Goal: Use online tool/utility: Use online tool/utility

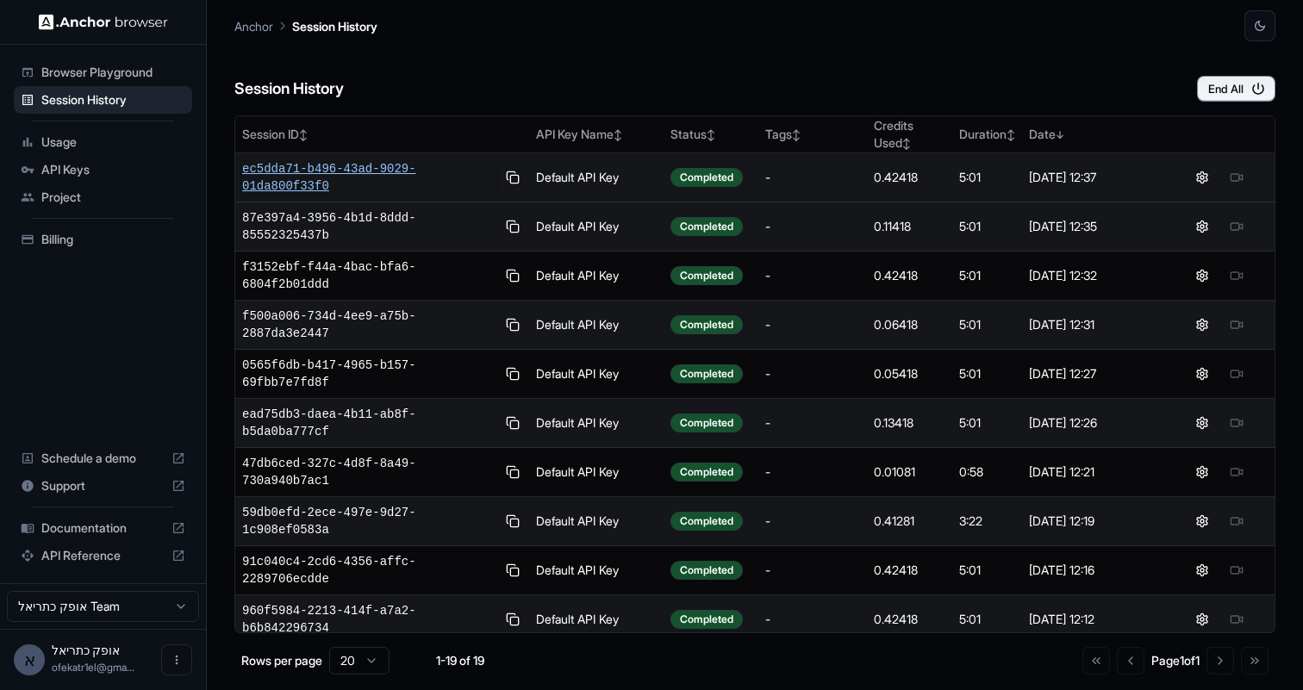
click at [313, 177] on span "ec5dda71-b496-43ad-9029-01da800f33f0" at bounding box center [368, 177] width 253 height 34
drag, startPoint x: 235, startPoint y: 165, endPoint x: 378, endPoint y: 192, distance: 145.5
click at [378, 192] on td "ec5dda71-b496-43ad-9029-01da800f33f0" at bounding box center [382, 177] width 294 height 49
copy span "ec5dda71-b496-43ad-9029-01da800f33f0"
click at [305, 176] on span "ec5dda71-b496-43ad-9029-01da800f33f0" at bounding box center [368, 177] width 253 height 34
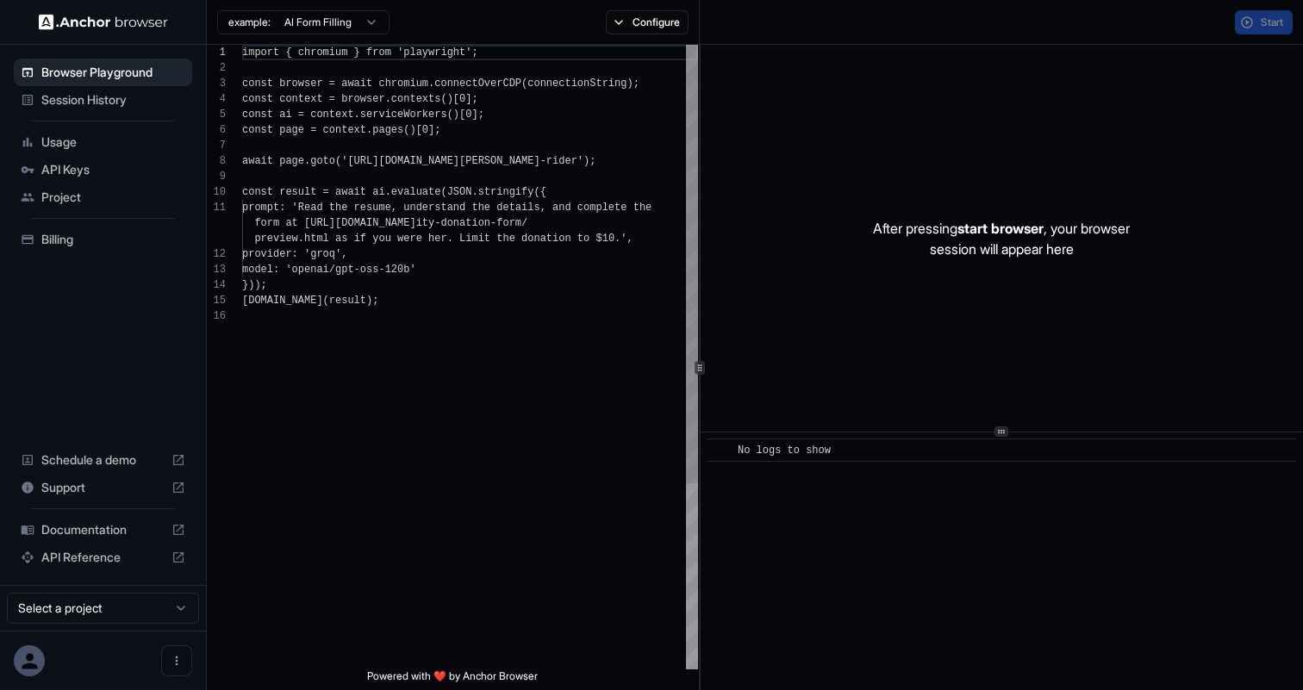
scroll to position [155, 0]
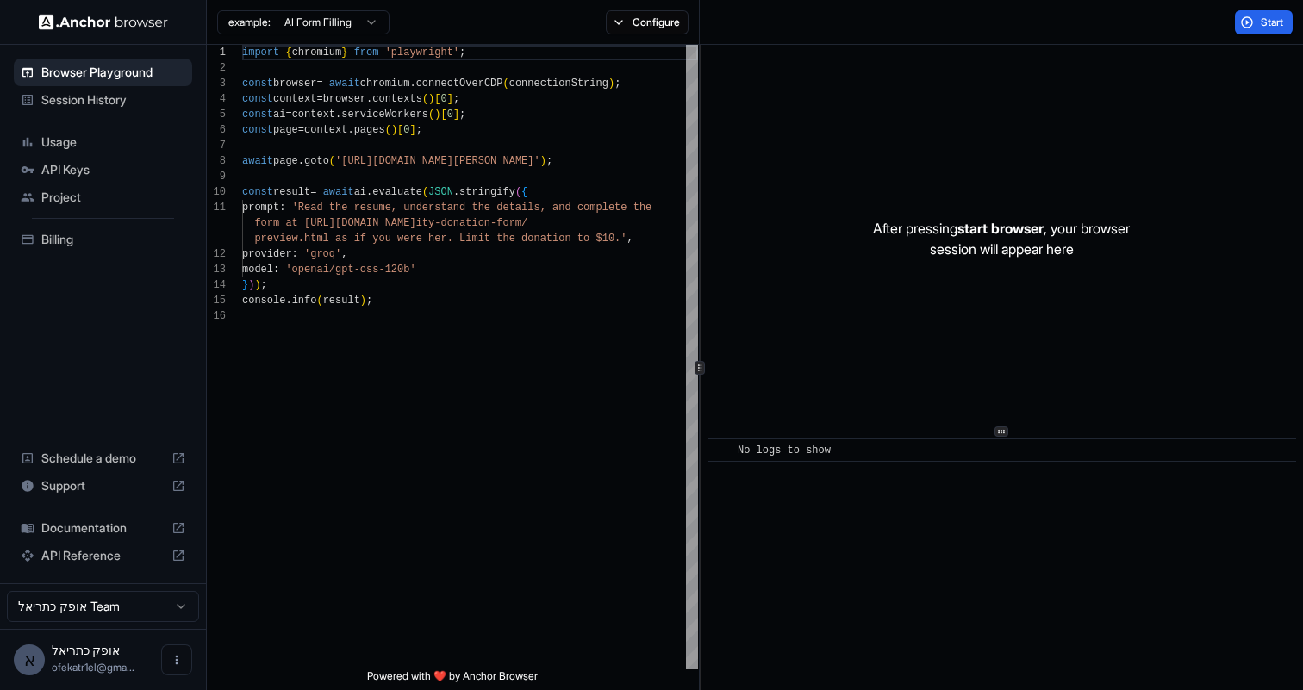
click at [152, 606] on html "Browser Playground Session History Usage API Keys Project Billing Schedule a de…" at bounding box center [651, 345] width 1303 height 690
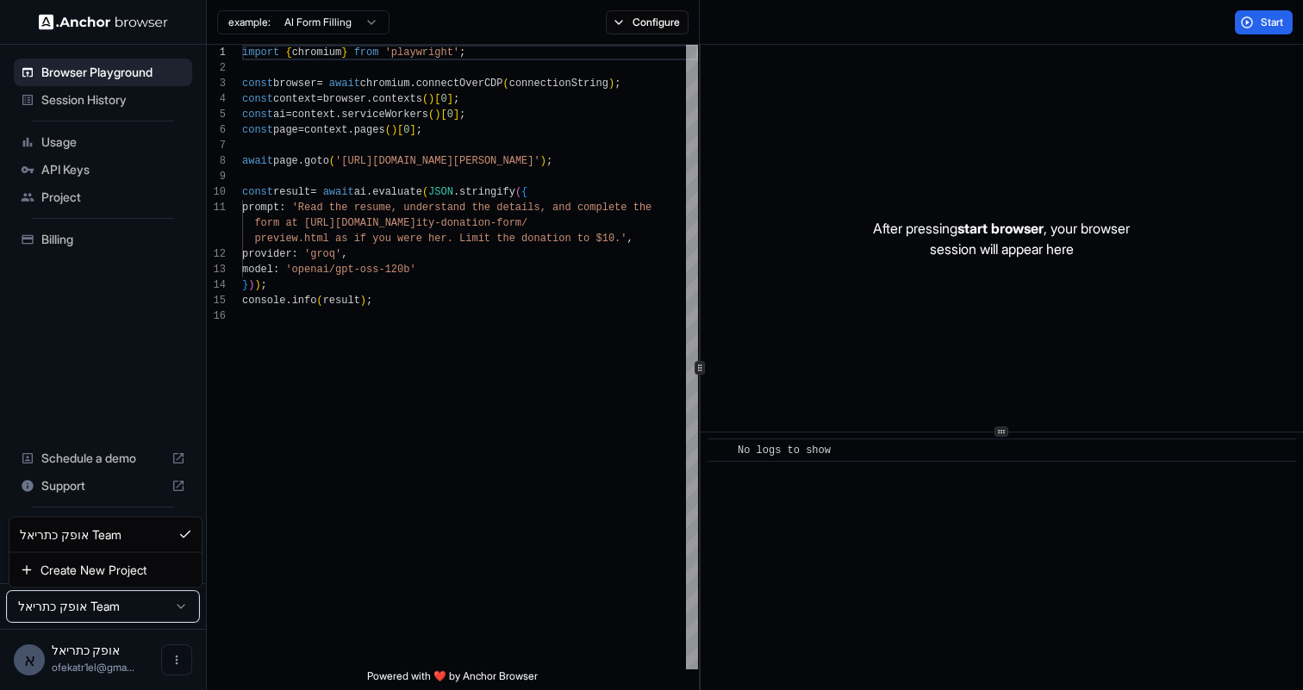
click at [289, 591] on html "Browser Playground Session History Usage API Keys Project Billing Schedule a de…" at bounding box center [651, 345] width 1303 height 690
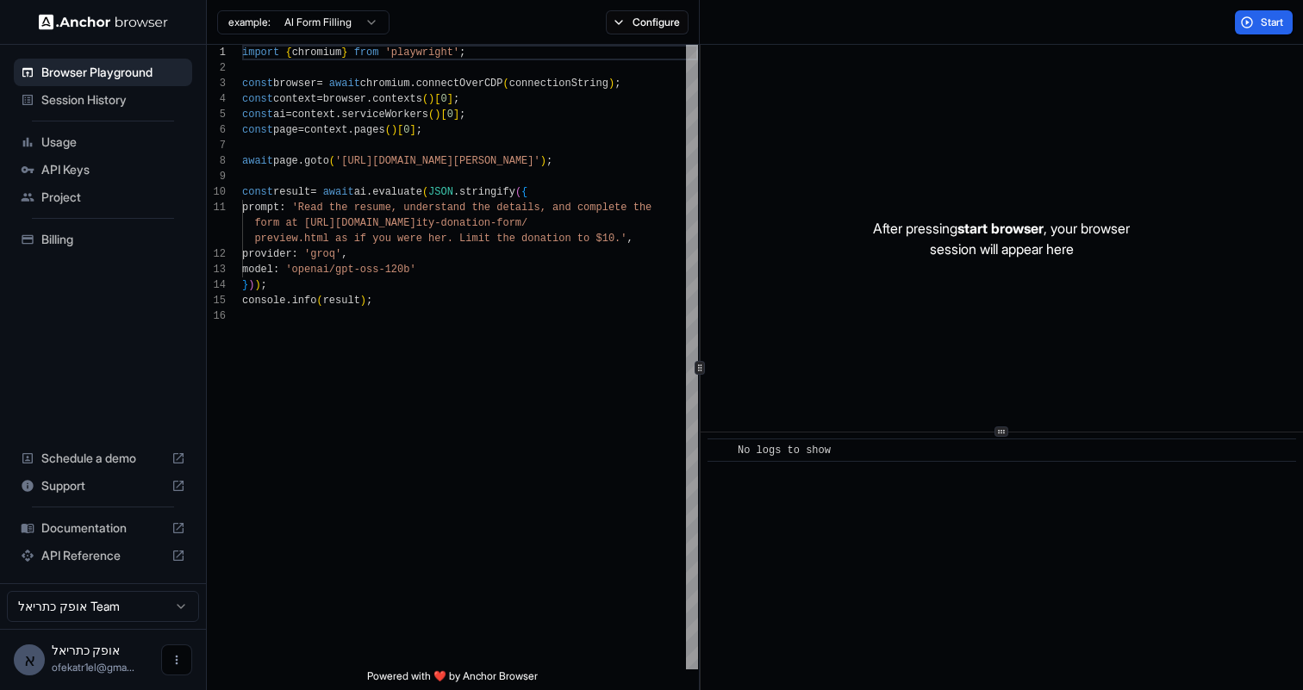
click at [177, 658] on icon "Open menu" at bounding box center [177, 660] width 14 height 14
click at [310, 498] on div at bounding box center [651, 345] width 1303 height 690
click at [647, 21] on button "Configure" at bounding box center [648, 22] width 84 height 24
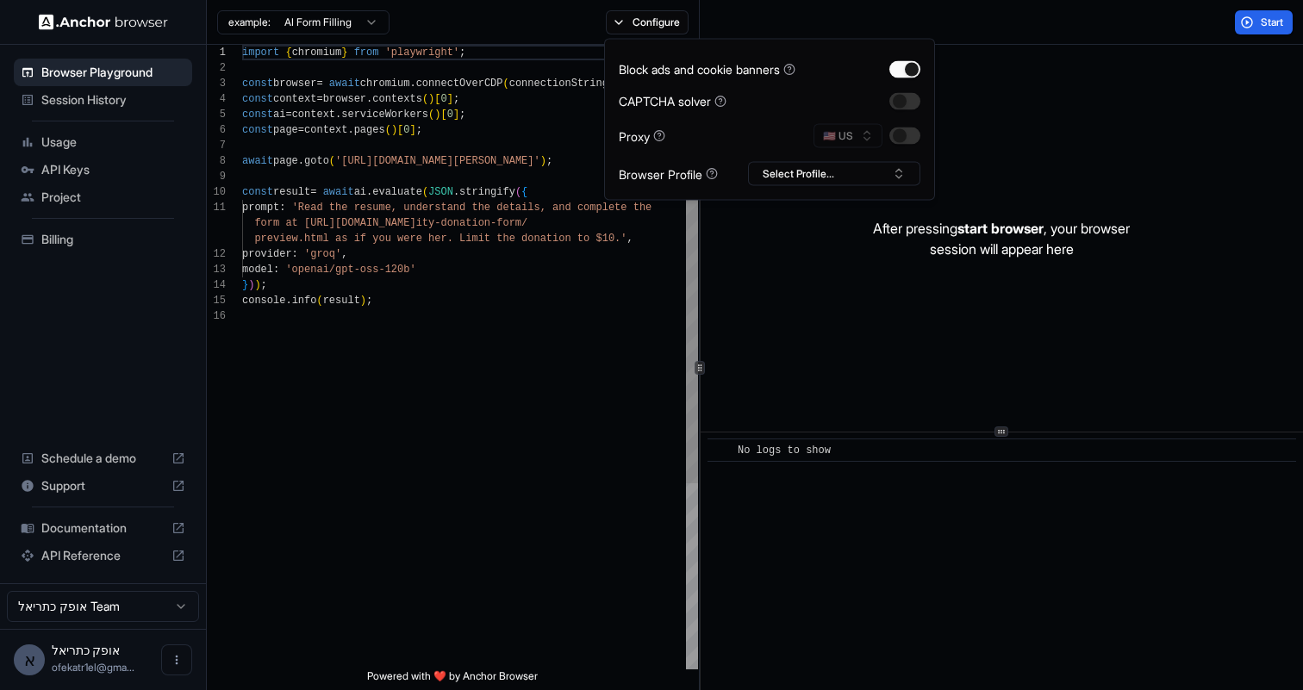
click at [541, 282] on div "const page = context . pages ( ) [ 0 ] ; await page . goto ( 'https://www.wix.c…" at bounding box center [470, 489] width 456 height 888
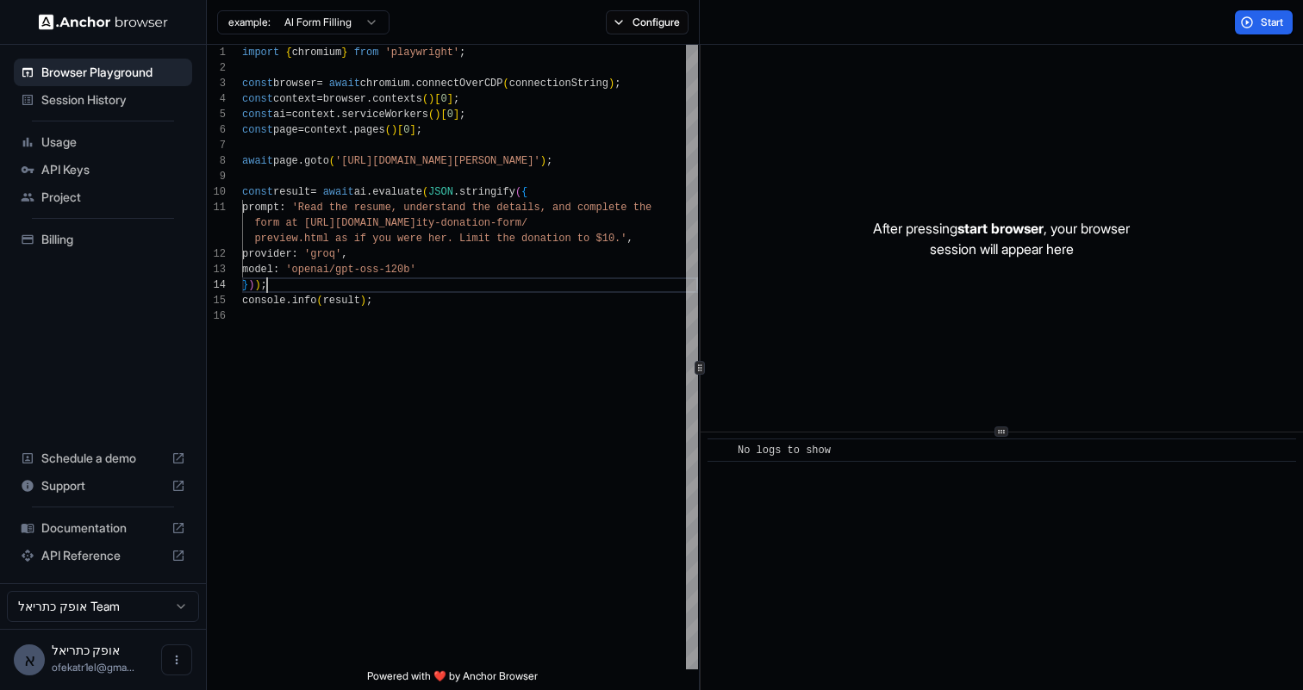
click at [335, 24] on html "Browser Playground Session History Usage API Keys Project Billing Schedule a de…" at bounding box center [651, 345] width 1303 height 690
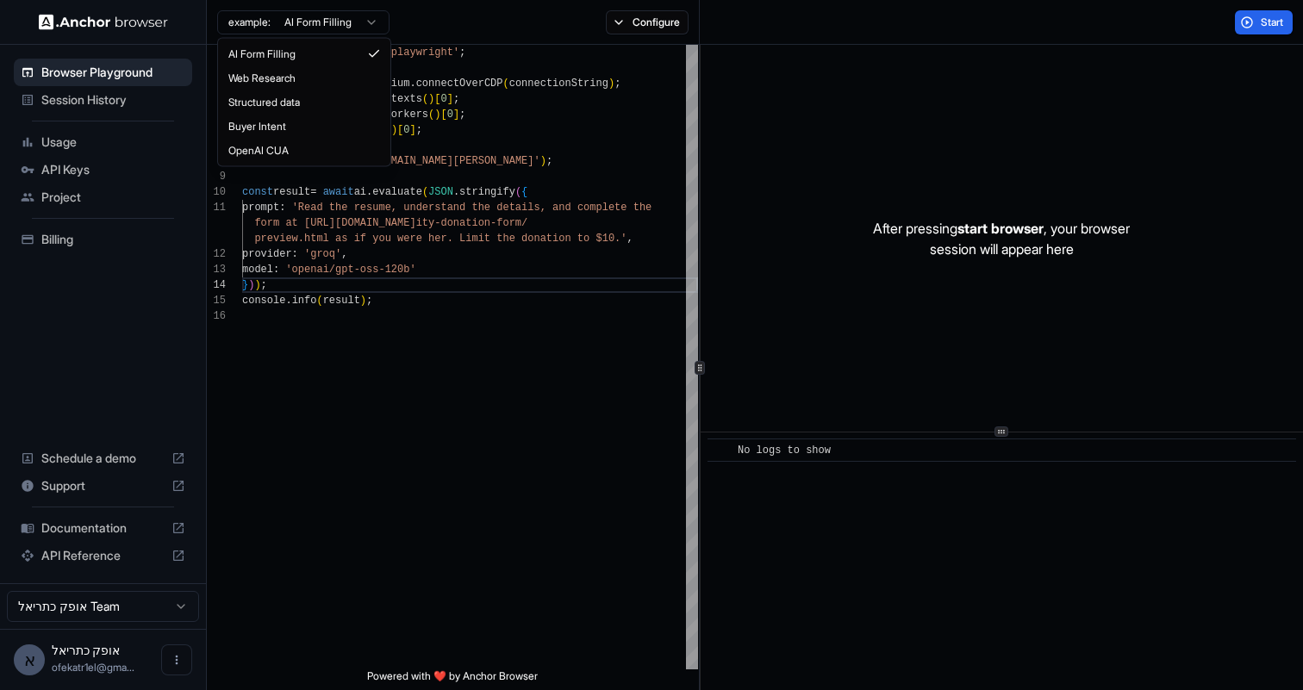
scroll to position [0, 0]
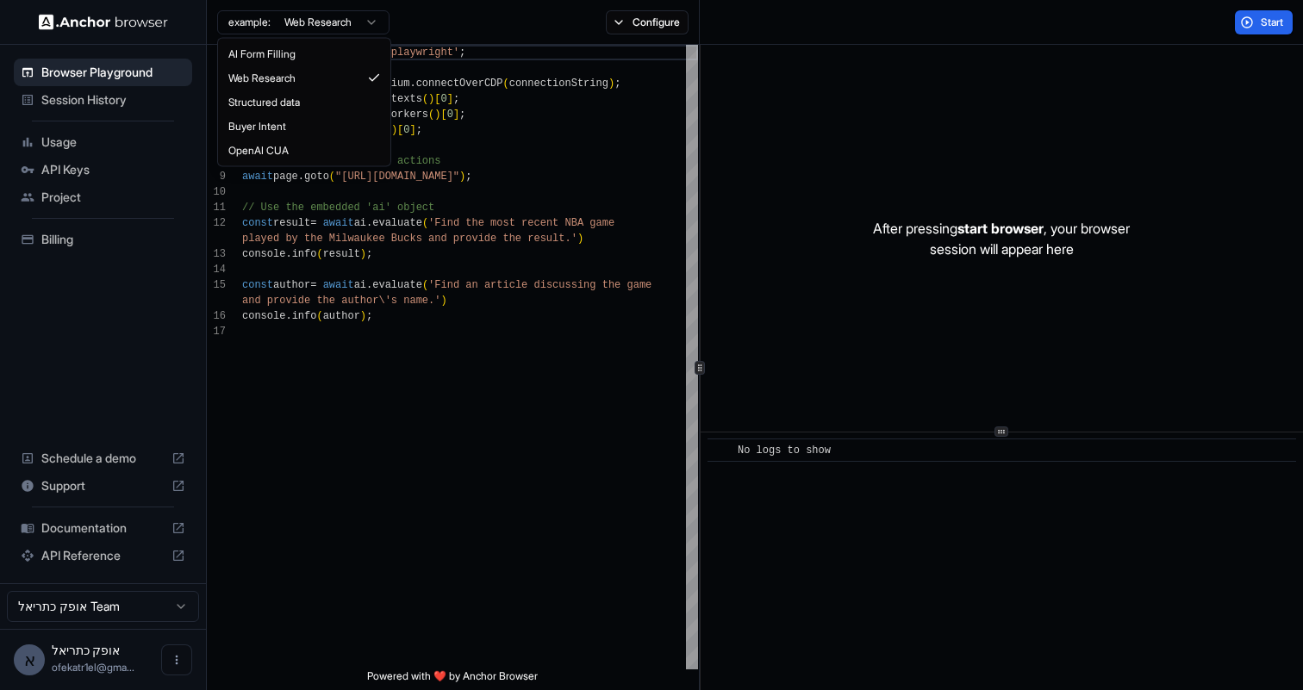
click at [308, 22] on html "Browser Playground Session History Usage API Keys Project Billing Schedule a de…" at bounding box center [651, 345] width 1303 height 690
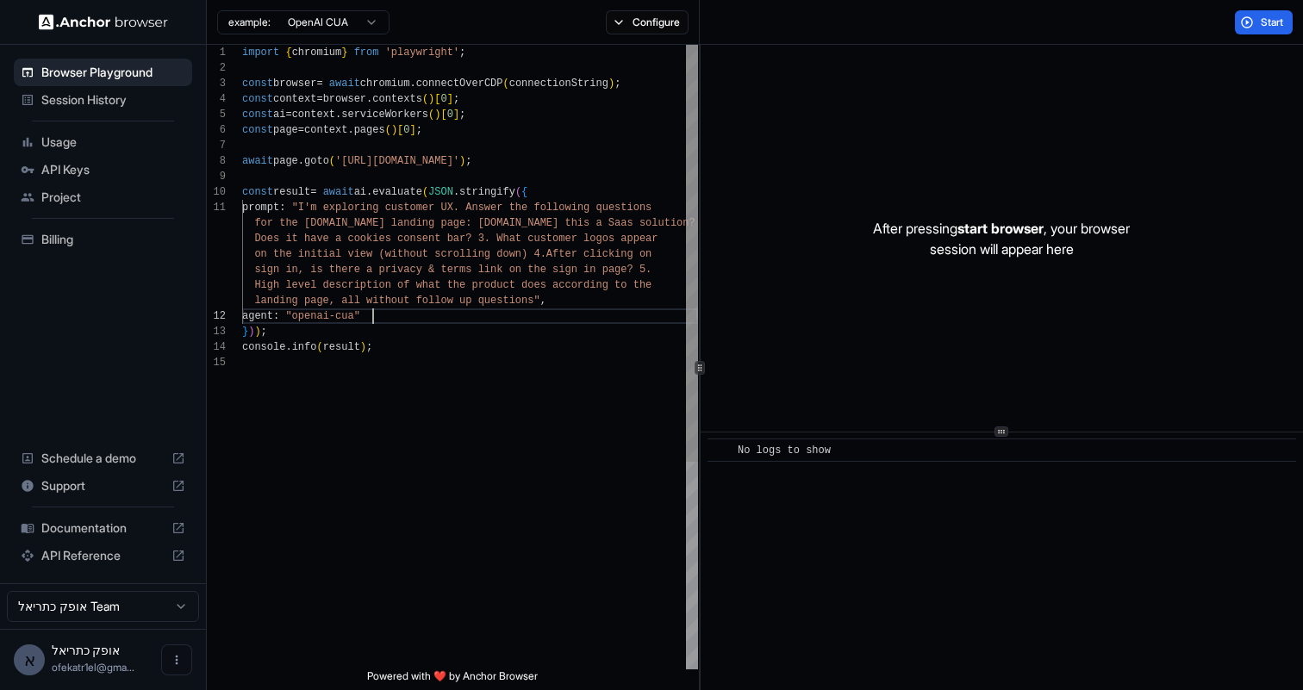
scroll to position [109, 0]
click at [565, 308] on div "import { chromium } from 'playwright' ; const browser = await chromium . connec…" at bounding box center [470, 512] width 456 height 935
click at [338, 33] on html "Browser Playground Session History Usage API Keys Project Billing Schedule a de…" at bounding box center [651, 345] width 1303 height 690
click at [404, 291] on html "Browser Playground Session History Usage API Keys Project Billing Schedule a de…" at bounding box center [651, 345] width 1303 height 690
click at [387, 314] on div "import { chromium } from 'playwright' ; const browser = await chromium . connec…" at bounding box center [470, 512] width 456 height 935
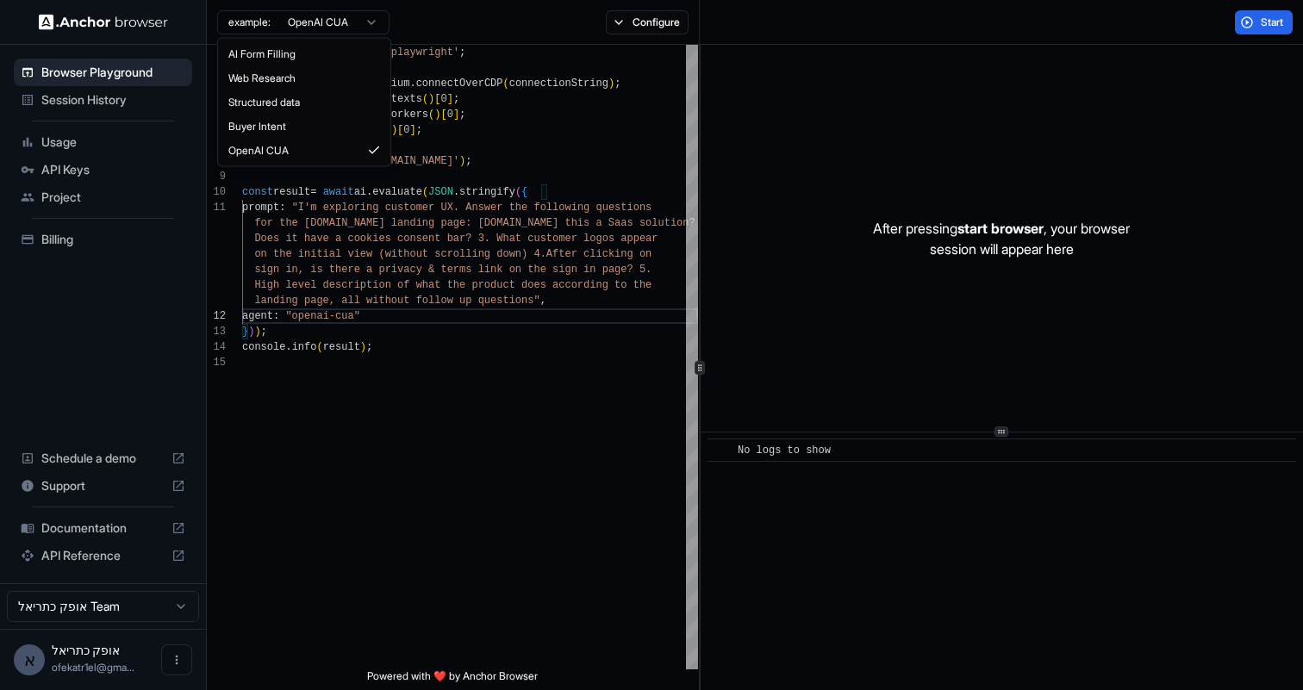
click at [333, 20] on html "Browser Playground Session History Usage API Keys Project Billing Schedule a de…" at bounding box center [651, 345] width 1303 height 690
type textarea "**********"
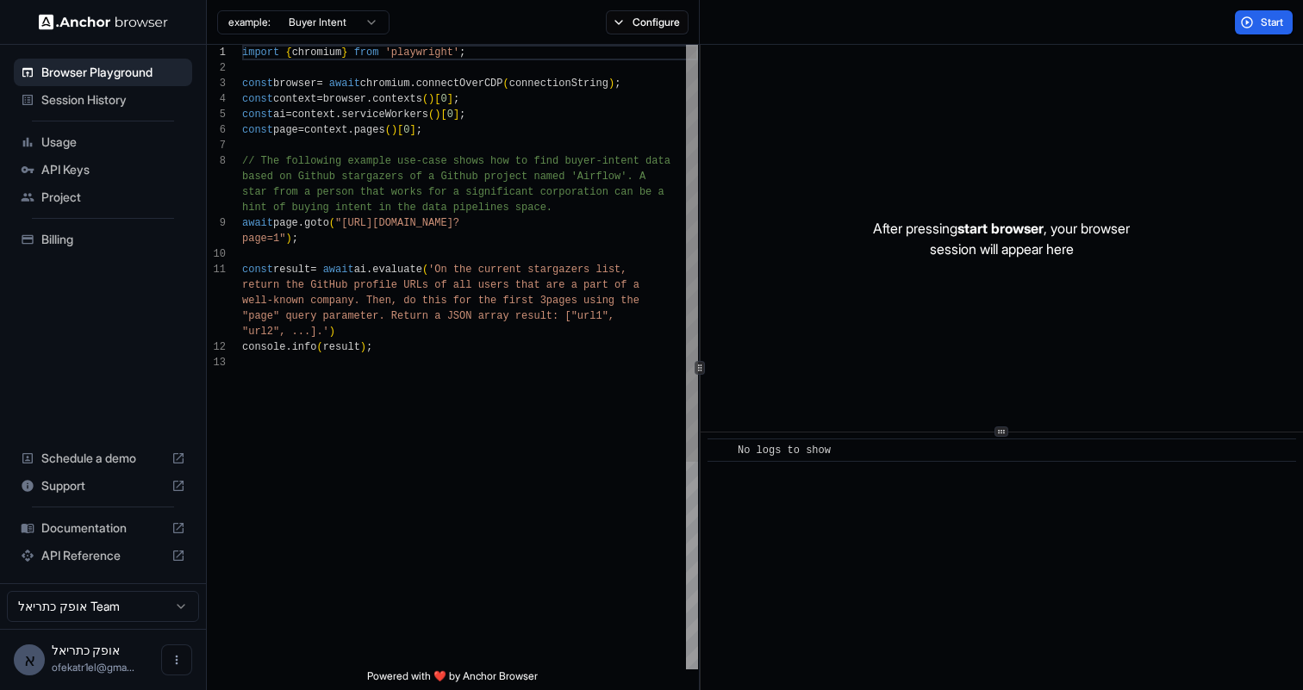
scroll to position [0, 0]
click at [306, 27] on html "Browser Playground Session History Usage API Keys Project Billing Schedule a de…" at bounding box center [651, 345] width 1303 height 690
click at [517, 366] on html "Browser Playground Session History Usage API Keys Project Billing Schedule a de…" at bounding box center [651, 345] width 1303 height 690
click at [517, 366] on div "import { chromium } from 'playwright' ; const browser = await chromium . connec…" at bounding box center [470, 512] width 456 height 935
click at [639, 17] on button "Configure" at bounding box center [648, 22] width 84 height 24
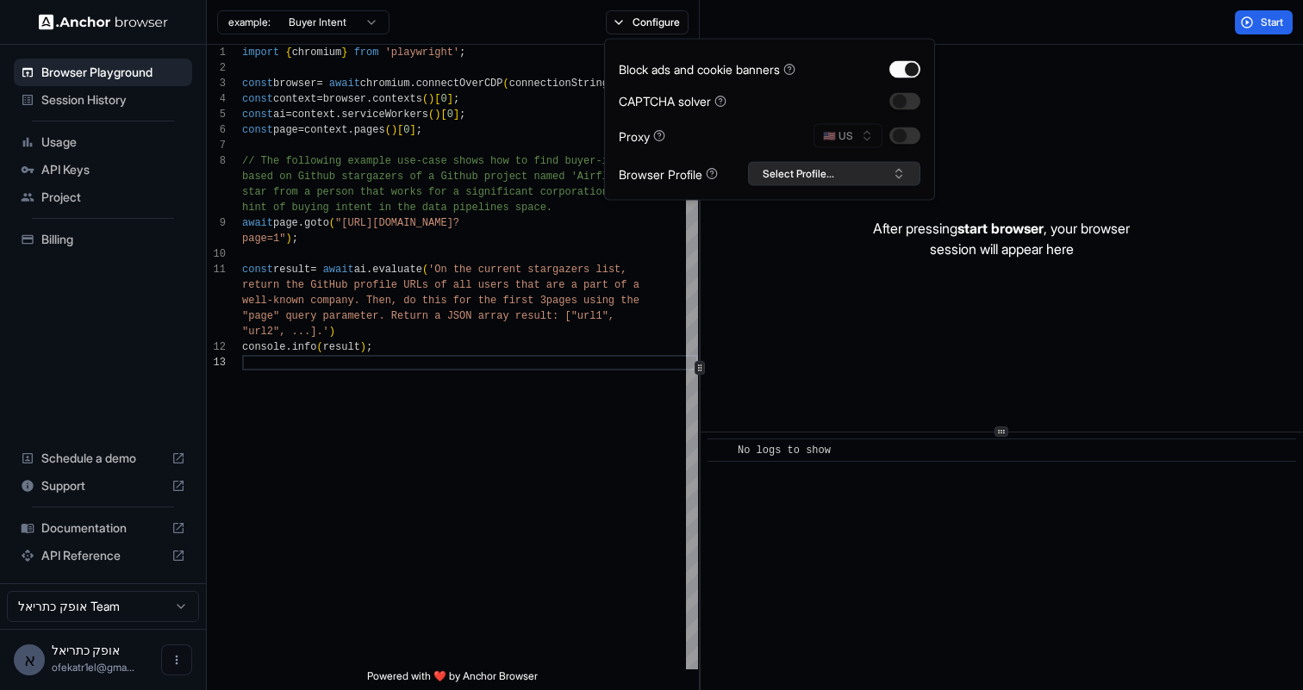
click at [774, 179] on button "Select Profile..." at bounding box center [834, 174] width 172 height 24
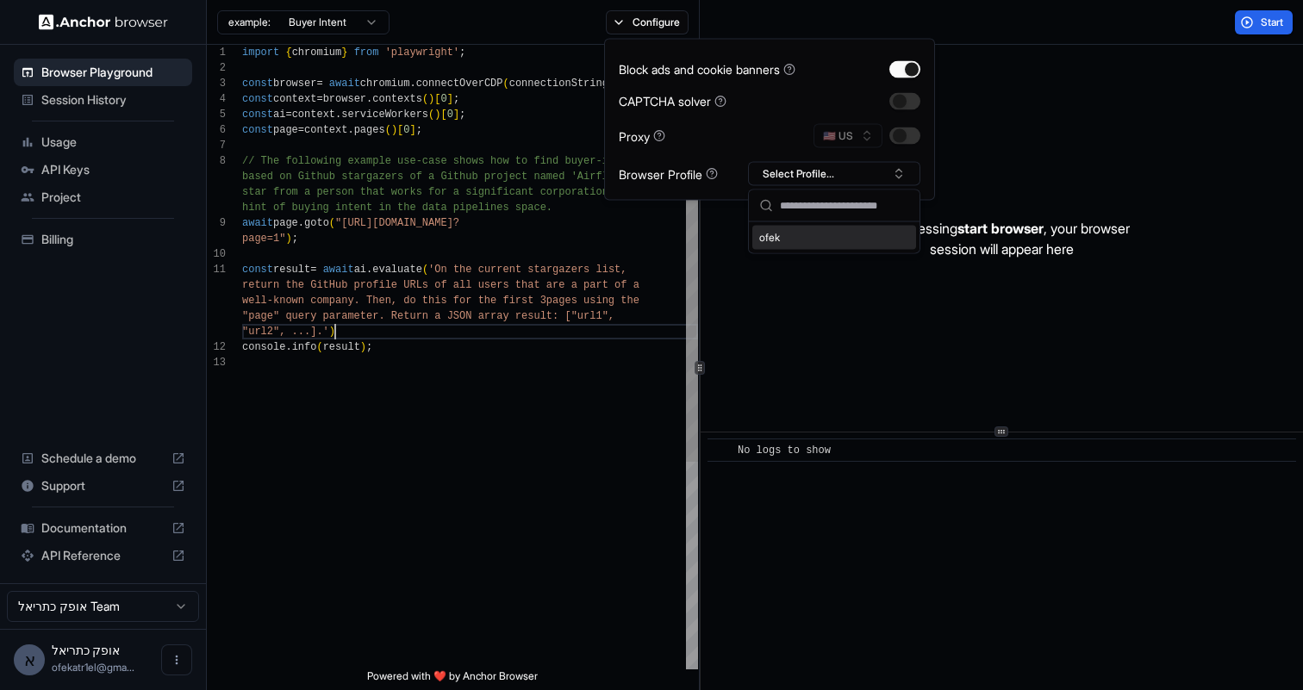
click at [464, 335] on div "const browser = await chromium . connectOverCDP ( connectionString ) ; const co…" at bounding box center [470, 512] width 456 height 935
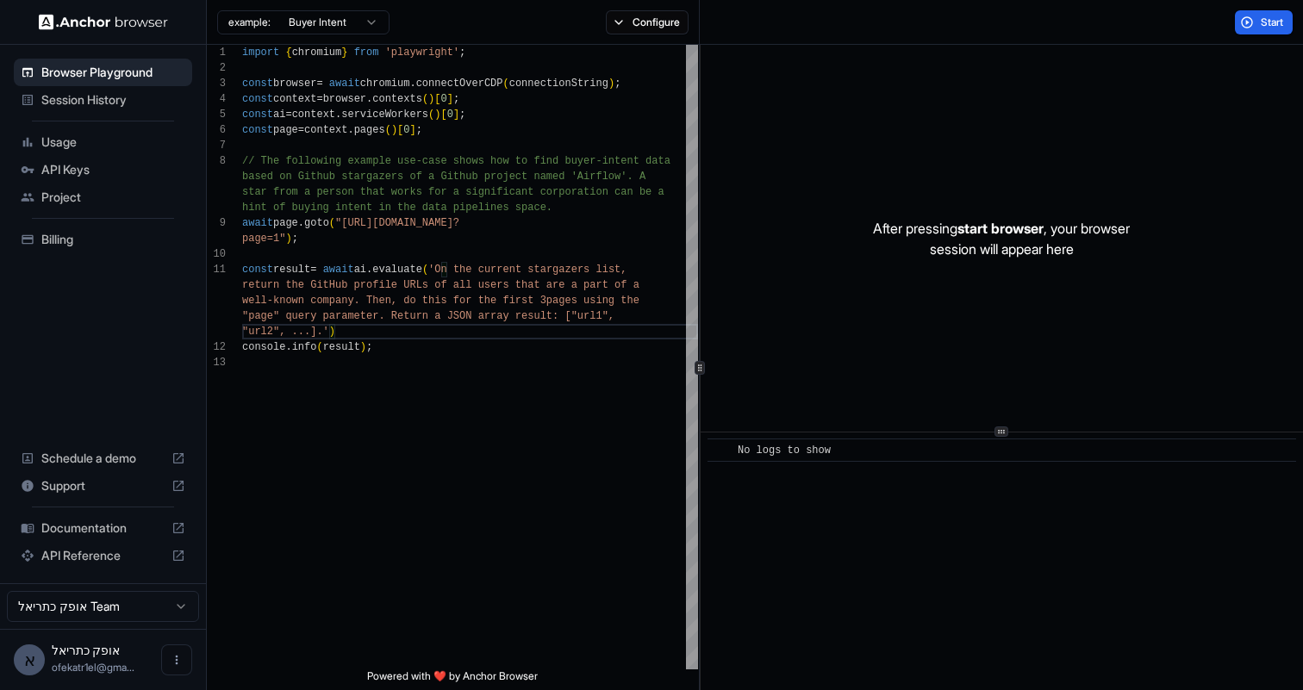
click at [324, 16] on html "Browser Playground Session History Usage API Keys Project Billing Schedule a de…" at bounding box center [651, 345] width 1303 height 690
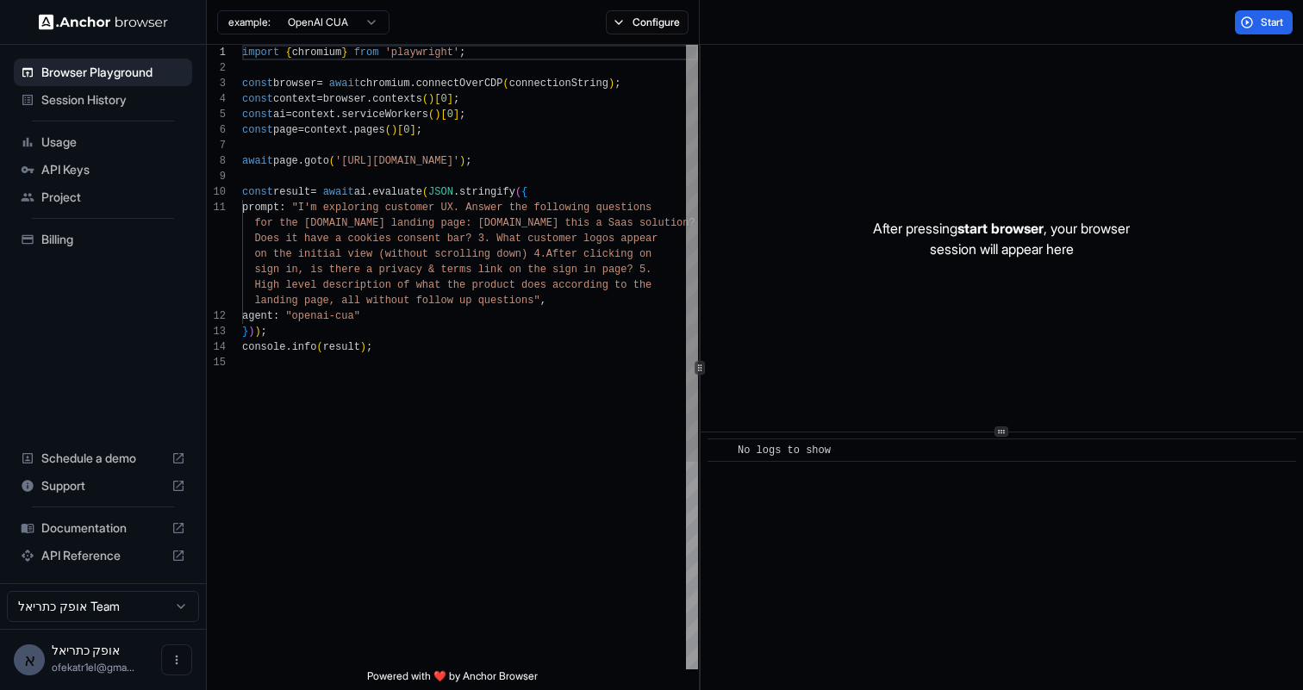
scroll to position [109, 0]
click at [492, 308] on div "import { chromium } from 'playwright' ; const browser = await chromium . connec…" at bounding box center [470, 512] width 456 height 935
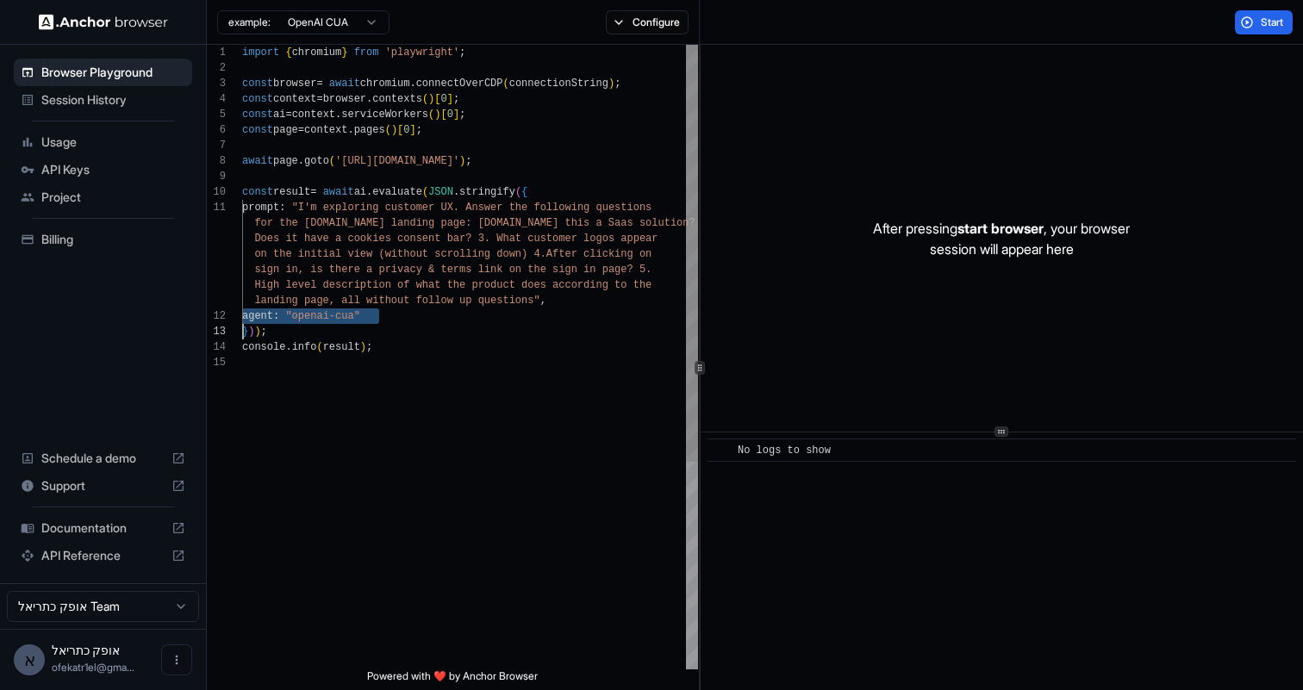
scroll to position [78, 0]
click at [492, 289] on div "import { chromium } from 'playwright' ; const browser = await chromium . connec…" at bounding box center [470, 512] width 456 height 935
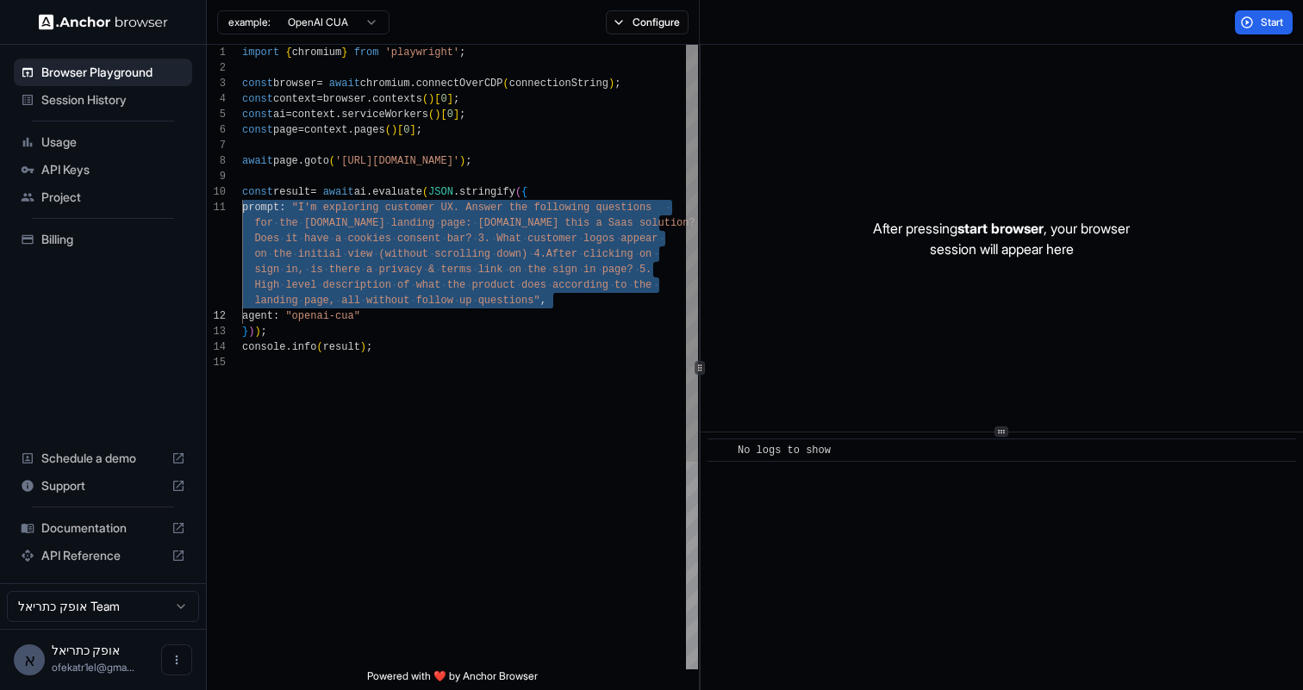
drag, startPoint x: 492, startPoint y: 289, endPoint x: 465, endPoint y: 239, distance: 57.4
click at [465, 239] on div "import { chromium } from 'playwright' ; const browser = await chromium . connec…" at bounding box center [470, 512] width 456 height 935
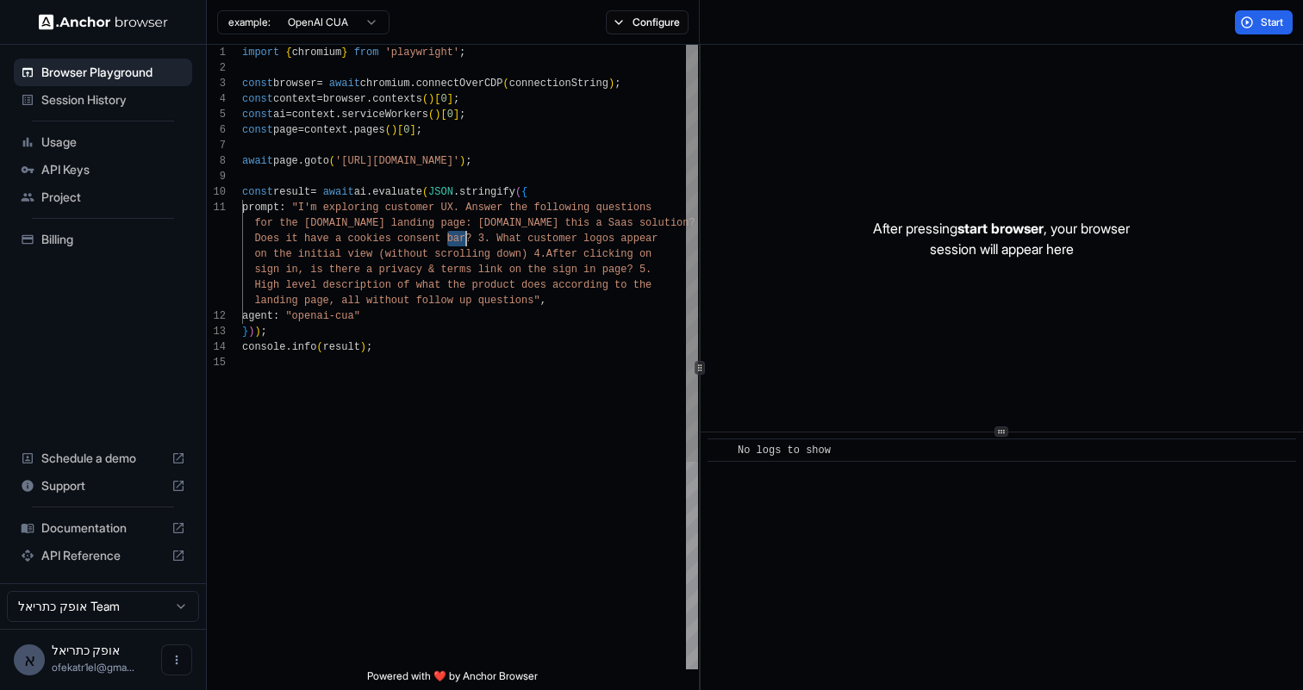
scroll to position [0, 0]
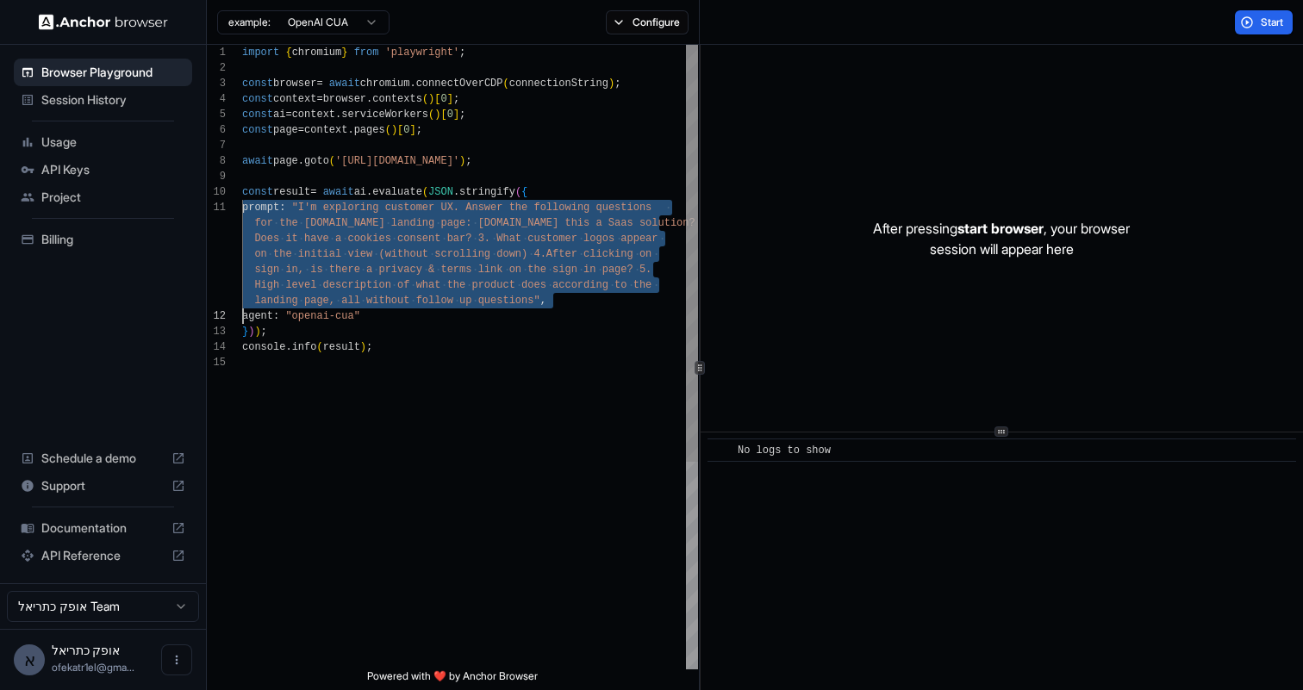
drag, startPoint x: 465, startPoint y: 239, endPoint x: 471, endPoint y: 297, distance: 58.9
click at [471, 297] on div "import { chromium } from 'playwright' ; const browser = await chromium . connec…" at bounding box center [470, 512] width 456 height 935
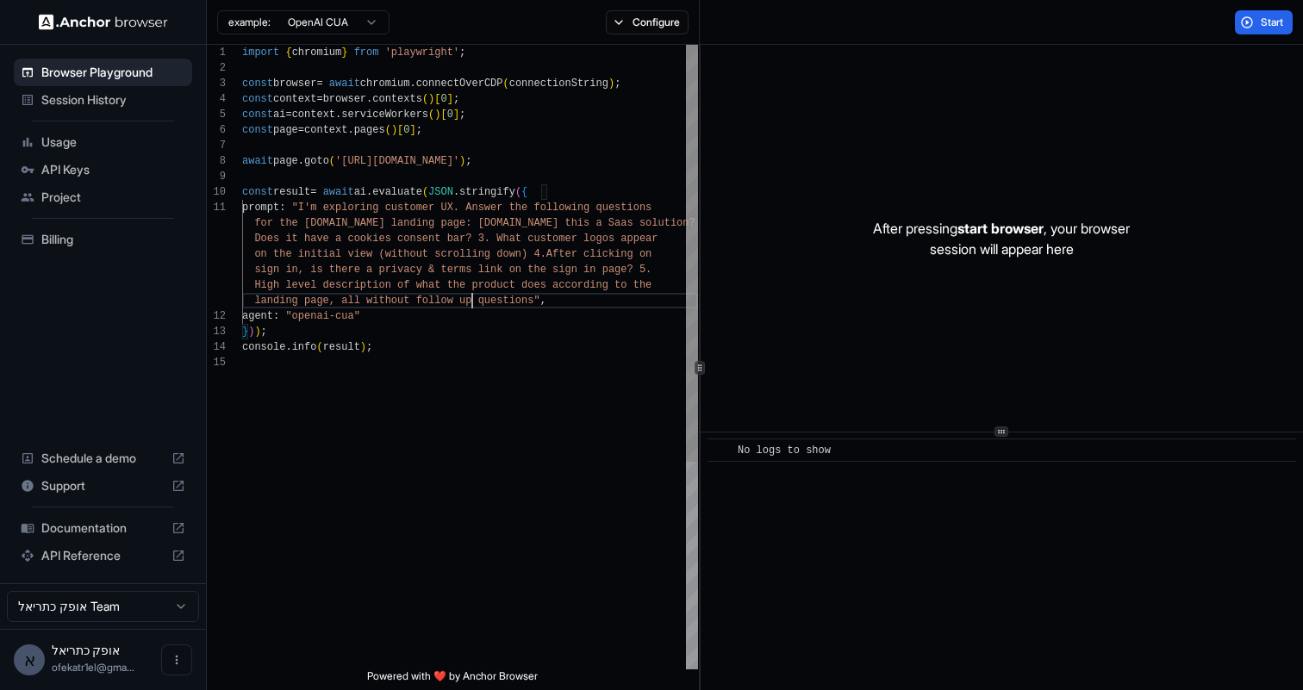
click at [471, 297] on div "import { chromium } from 'playwright' ; const browser = await chromium . connec…" at bounding box center [470, 512] width 456 height 935
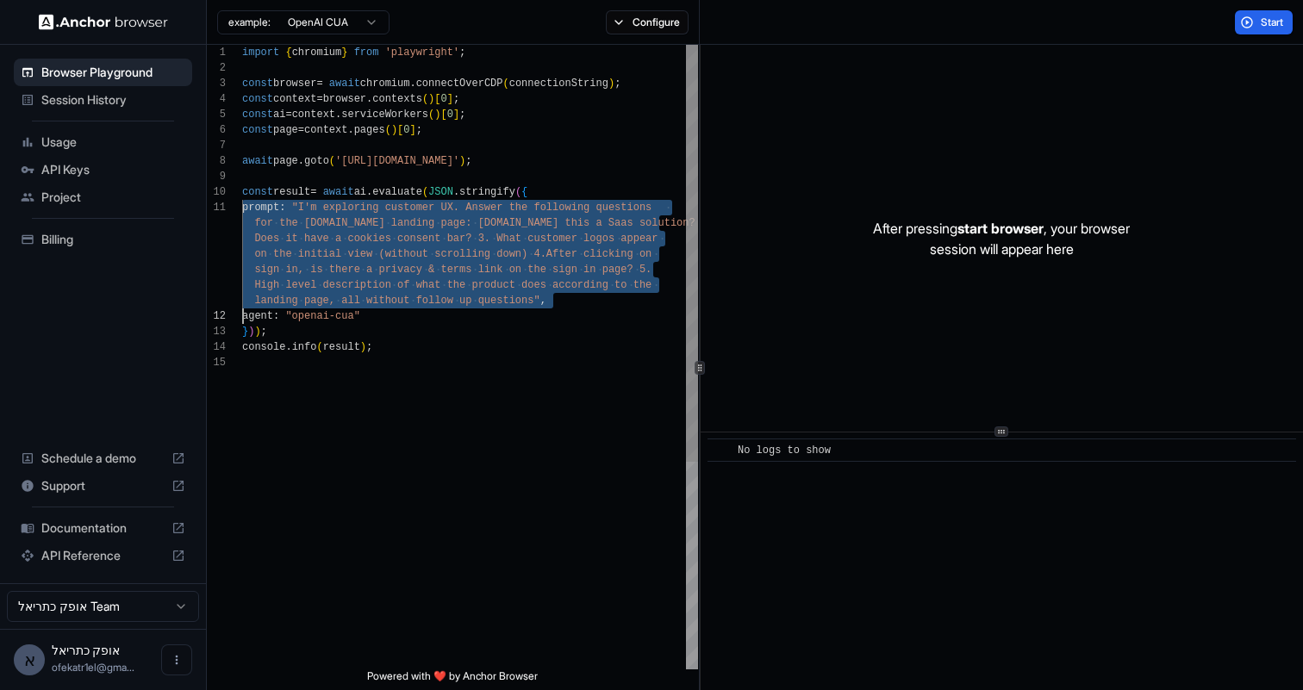
scroll to position [0, 0]
click at [471, 297] on div "import { chromium } from 'playwright' ; const browser = await chromium . connec…" at bounding box center [470, 512] width 456 height 935
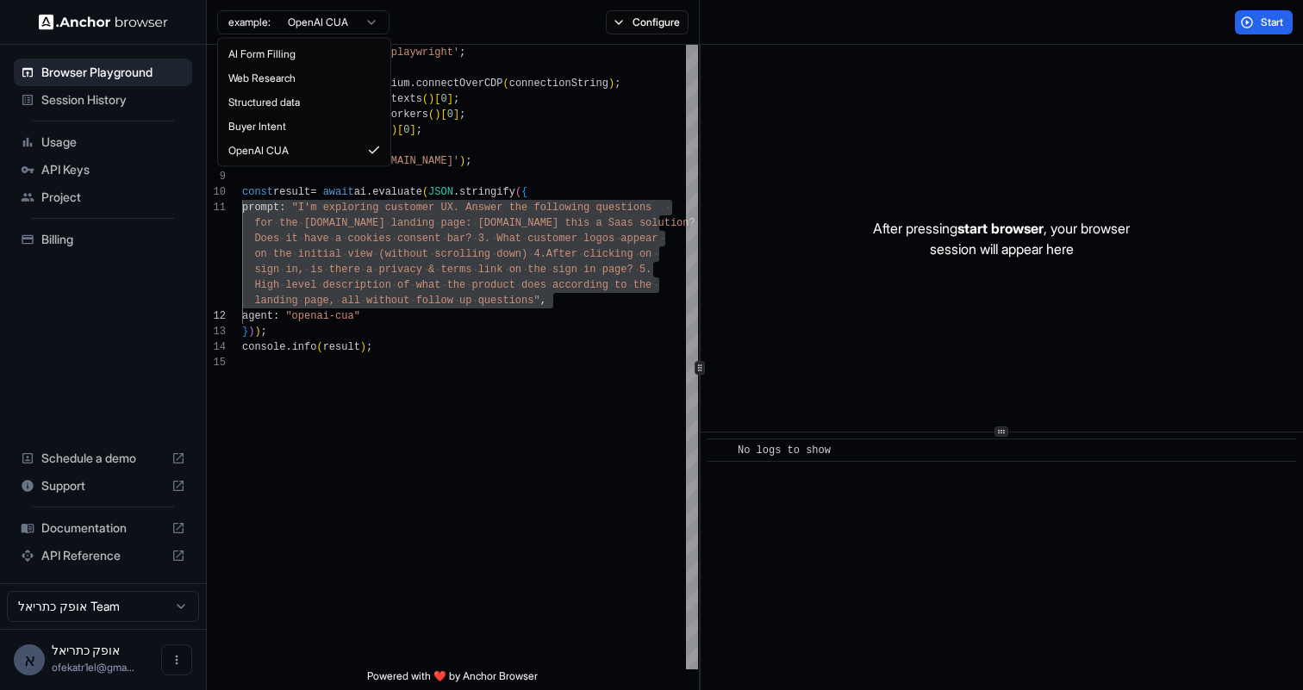
click at [317, 17] on html "Browser Playground Session History Usage API Keys Project Billing Schedule a de…" at bounding box center [651, 345] width 1303 height 690
click at [494, 286] on html "Browser Playground Session History Usage API Keys Project Billing Schedule a de…" at bounding box center [651, 345] width 1303 height 690
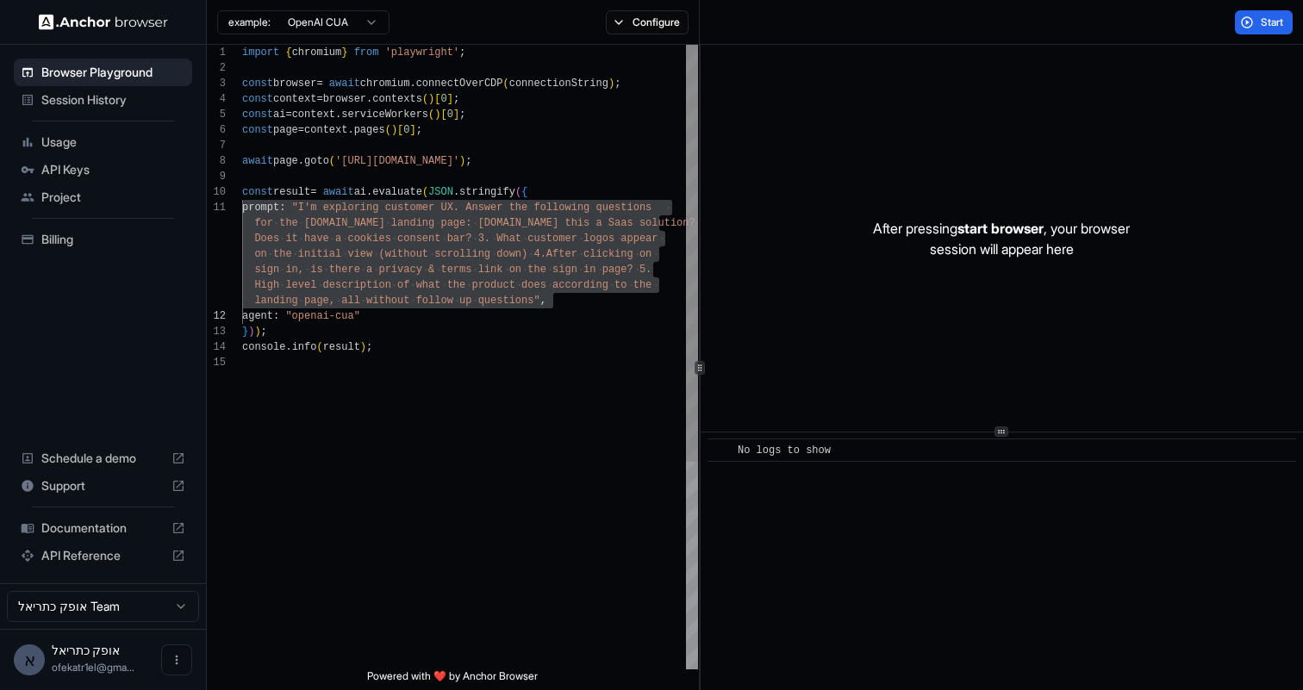
scroll to position [93, 0]
click at [588, 303] on div "import { chromium } from 'playwright' ; const browser = await chromium . connec…" at bounding box center [470, 512] width 456 height 935
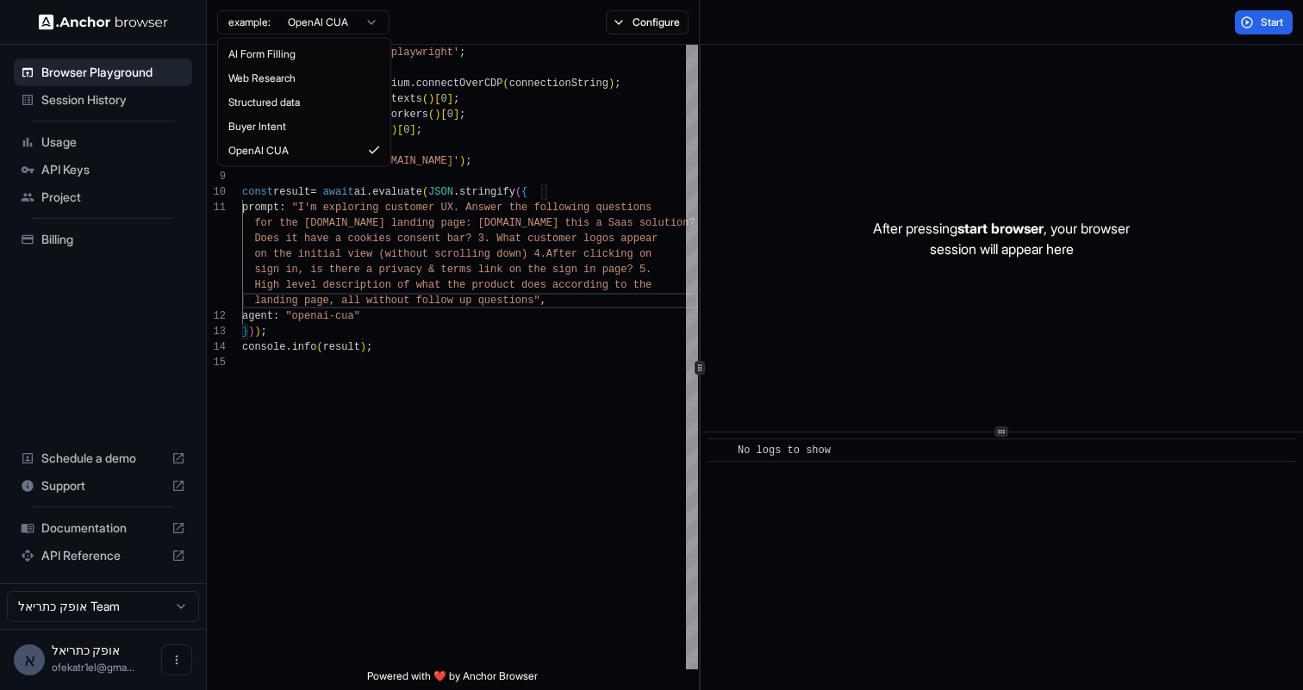
click at [345, 17] on html "Browser Playground Session History Usage API Keys Project Billing Schedule a de…" at bounding box center [651, 345] width 1303 height 690
click at [489, 95] on html "Browser Playground Session History Usage API Keys Project Billing Schedule a de…" at bounding box center [651, 345] width 1303 height 690
click at [335, 22] on html "Browser Playground Session History Usage API Keys Project Billing Schedule a de…" at bounding box center [651, 345] width 1303 height 690
click at [523, 109] on html "Browser Playground Session History Usage API Keys Project Billing Schedule a de…" at bounding box center [651, 345] width 1303 height 690
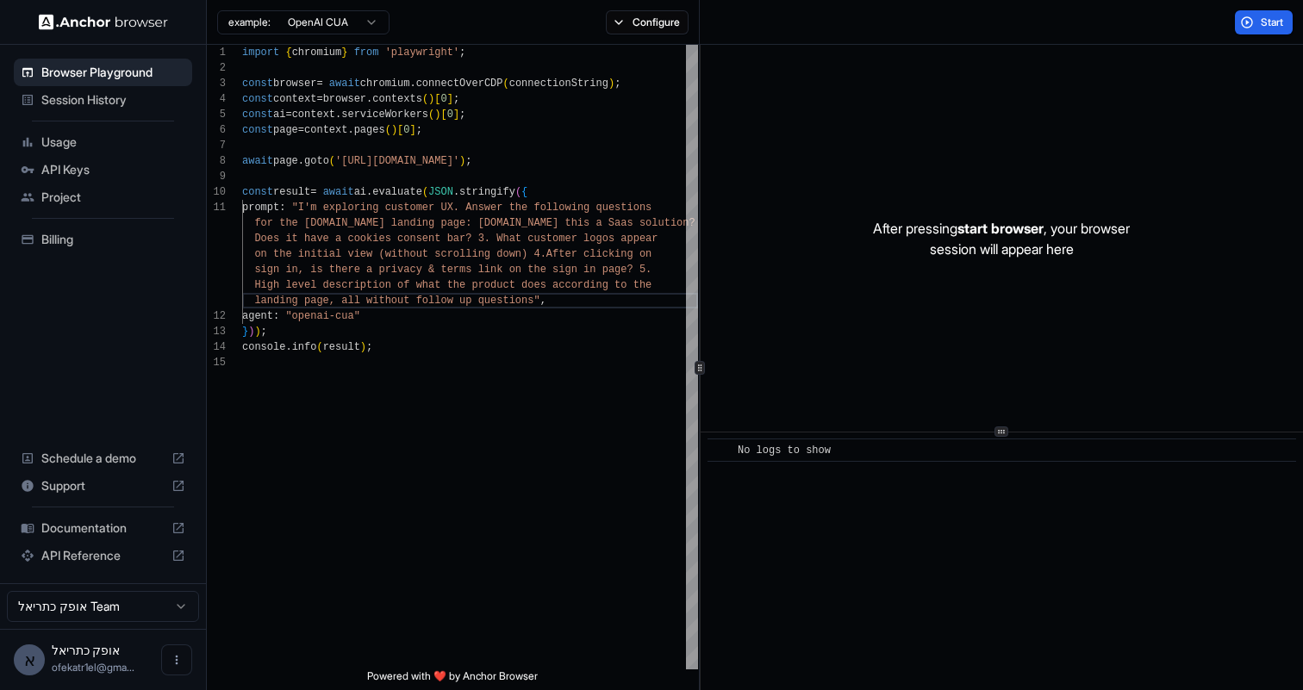
click at [358, 22] on html "Browser Playground Session History Usage API Keys Project Billing Schedule a de…" at bounding box center [651, 345] width 1303 height 690
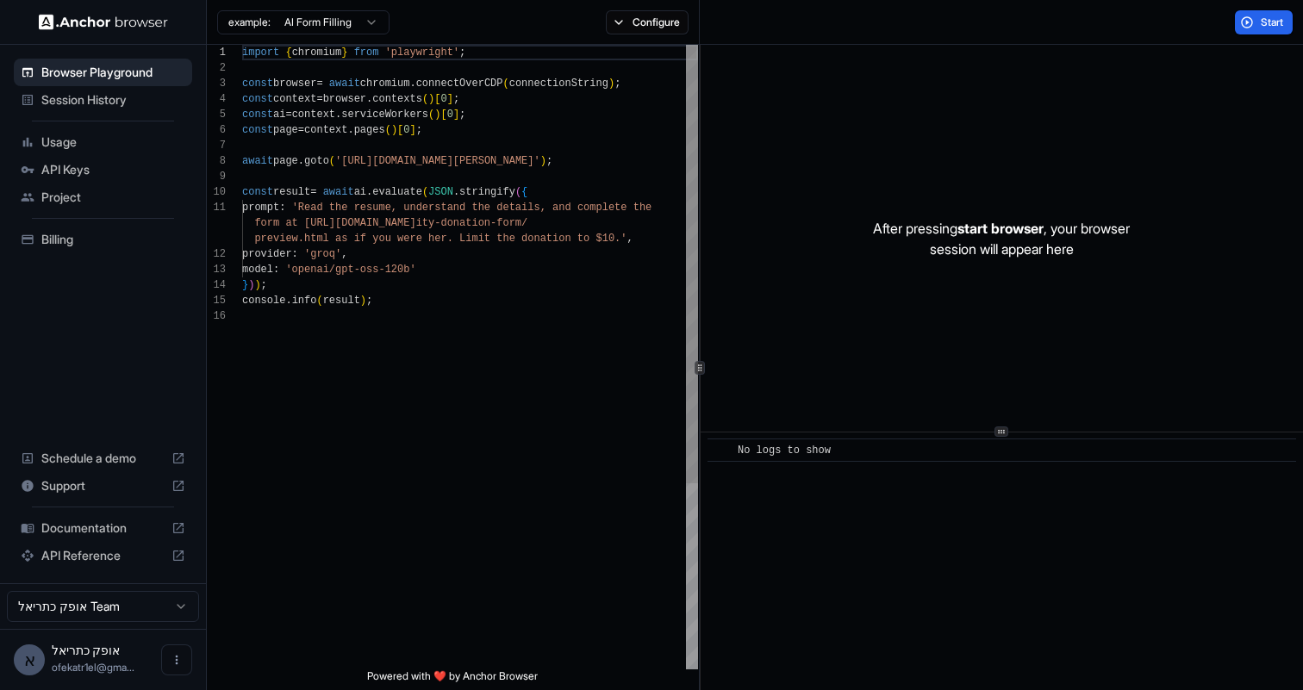
scroll to position [155, 0]
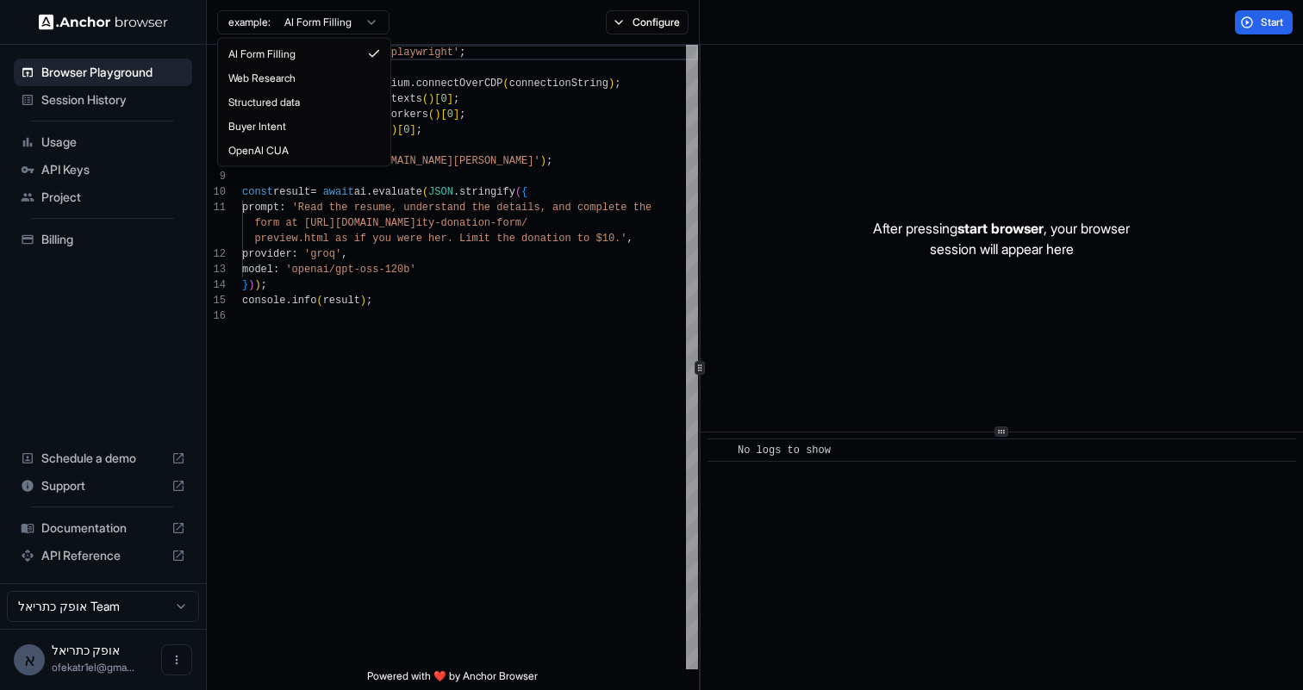
click at [365, 23] on html "Browser Playground Session History Usage API Keys Project Billing Schedule a de…" at bounding box center [651, 345] width 1303 height 690
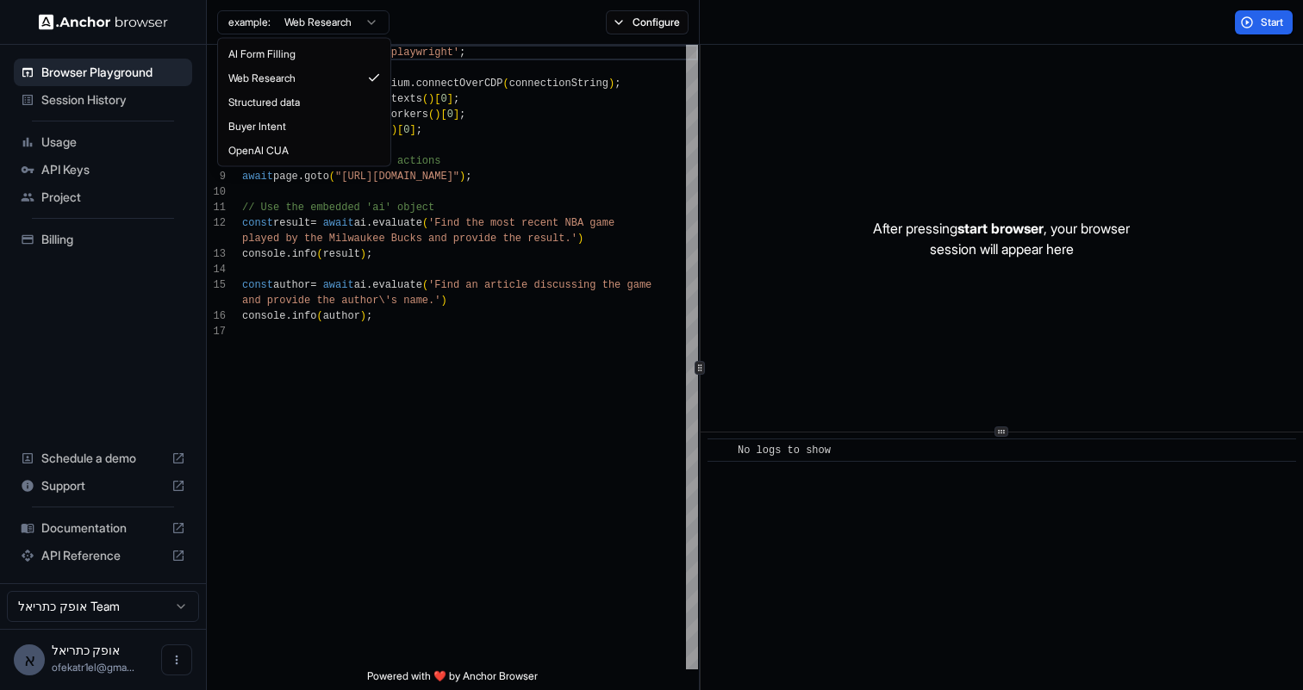
click at [339, 17] on html "Browser Playground Session History Usage API Keys Project Billing Schedule a de…" at bounding box center [651, 345] width 1303 height 690
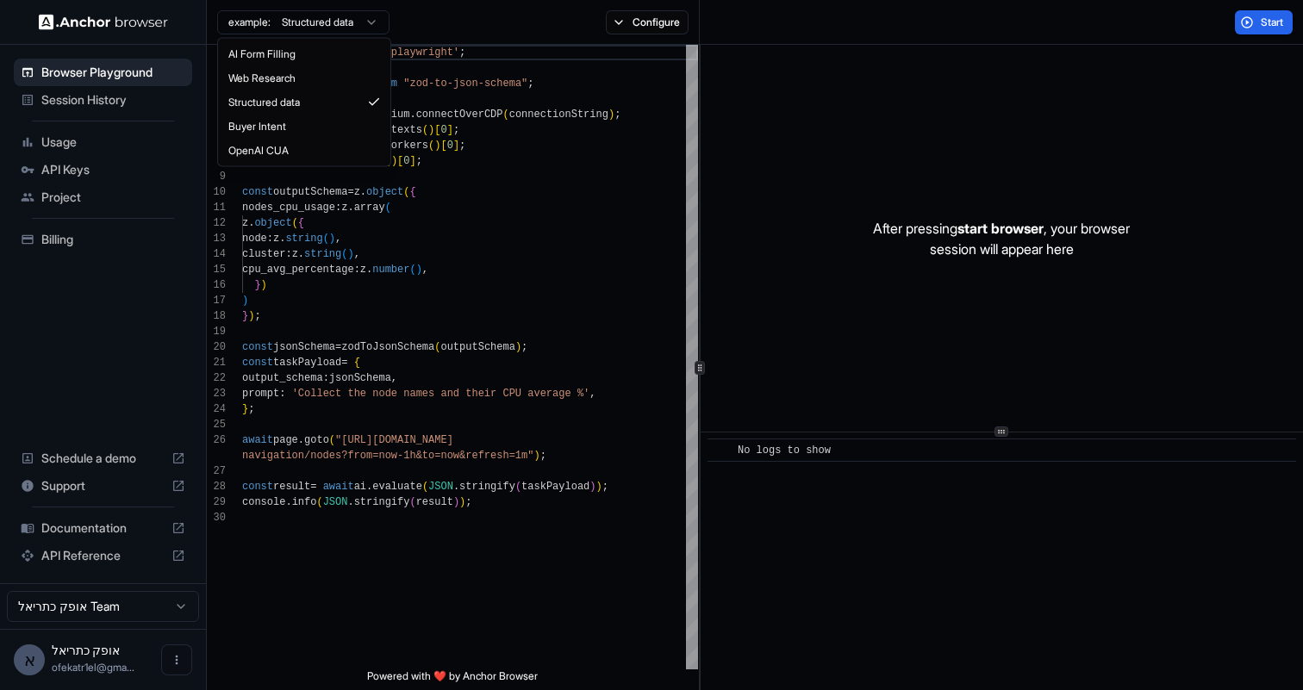
click at [346, 23] on html "Browser Playground Session History Usage API Keys Project Billing Schedule a de…" at bounding box center [651, 345] width 1303 height 690
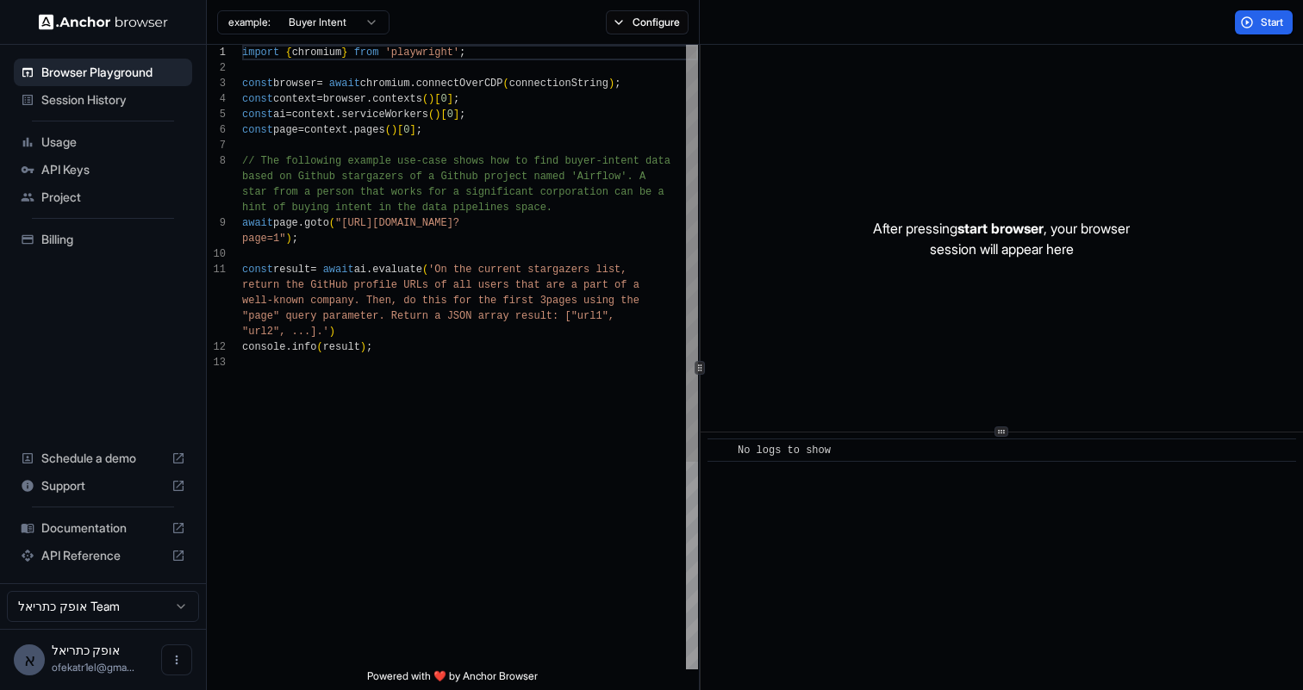
scroll to position [109, 0]
click at [341, 21] on html "Browser Playground Session History Usage API Keys Project Billing Schedule a de…" at bounding box center [651, 345] width 1303 height 690
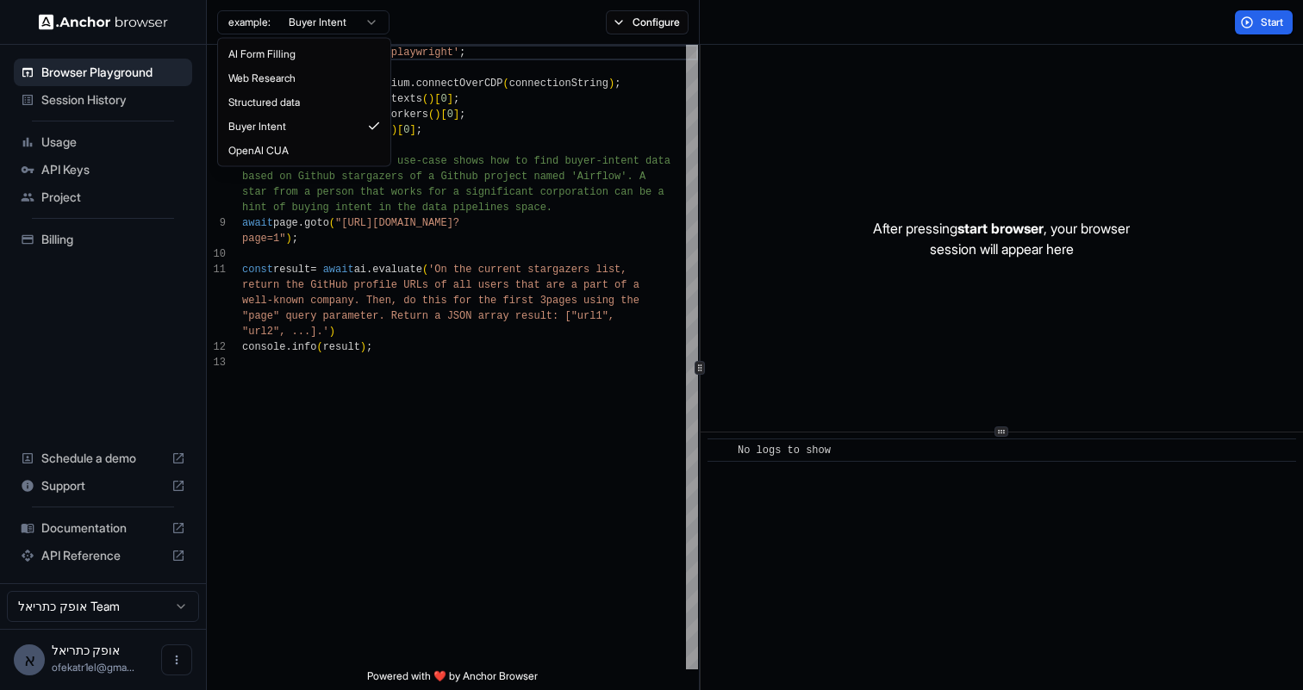
type textarea "**********"
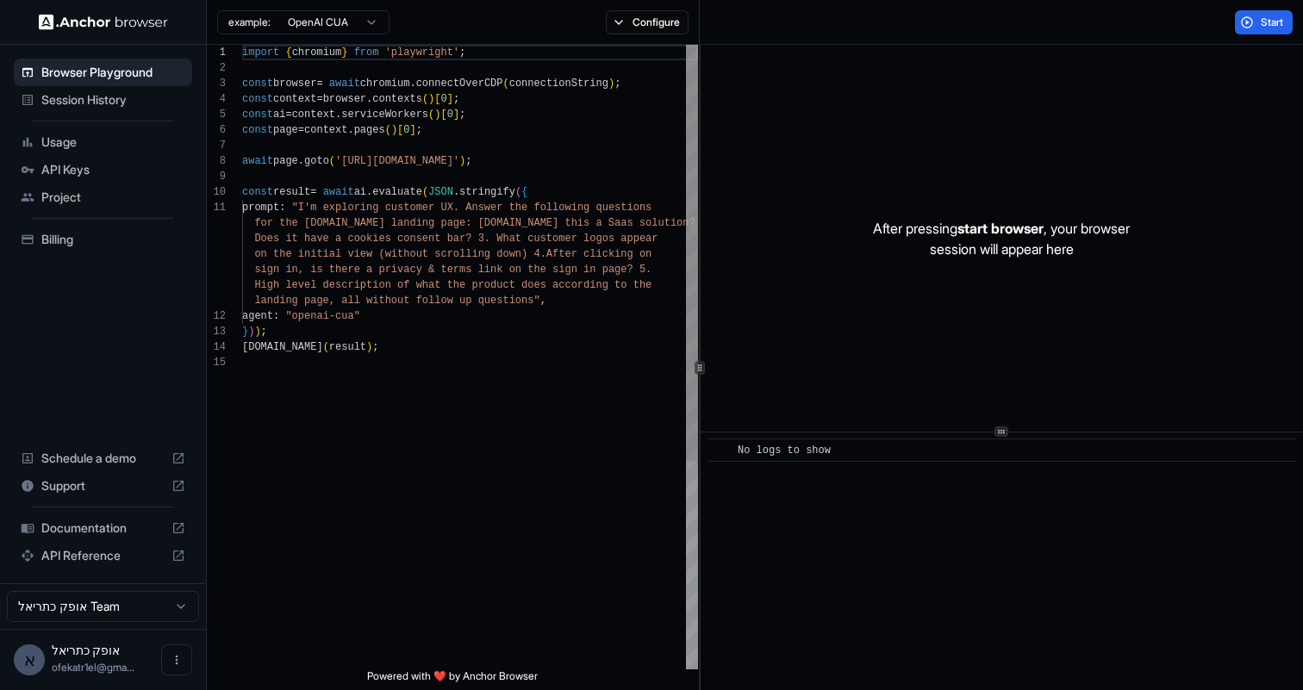
scroll to position [155, 0]
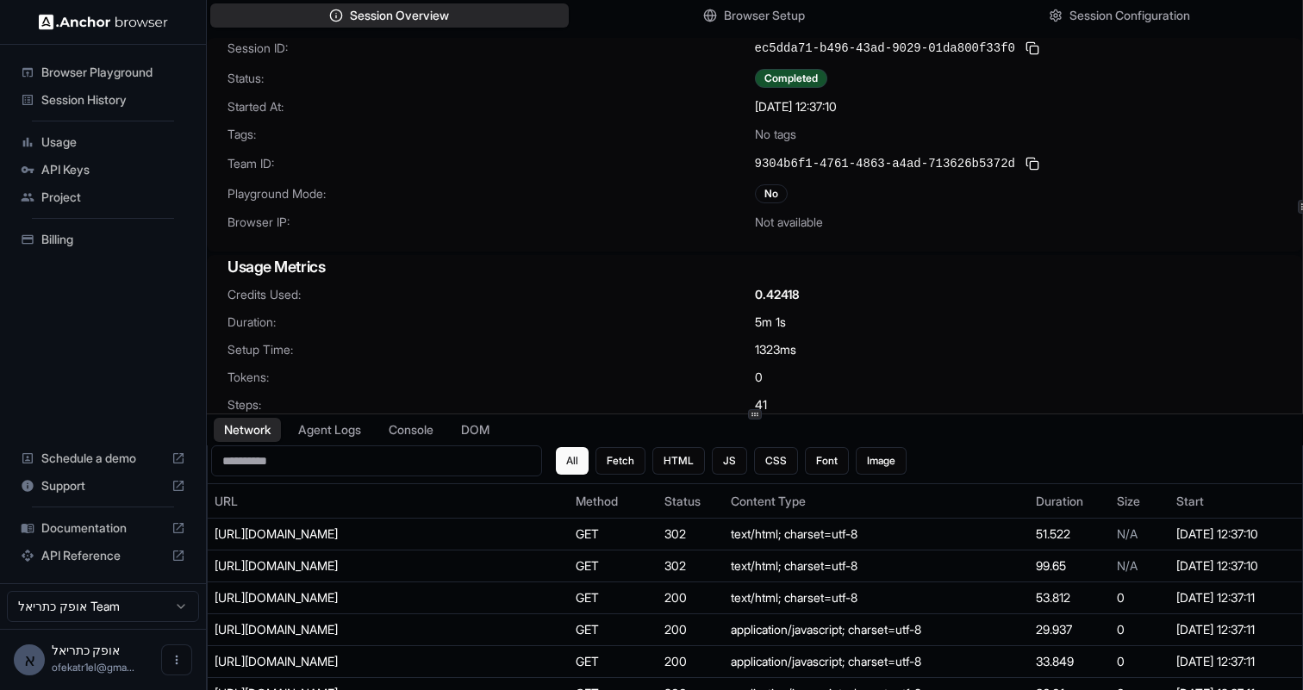
scroll to position [17, 0]
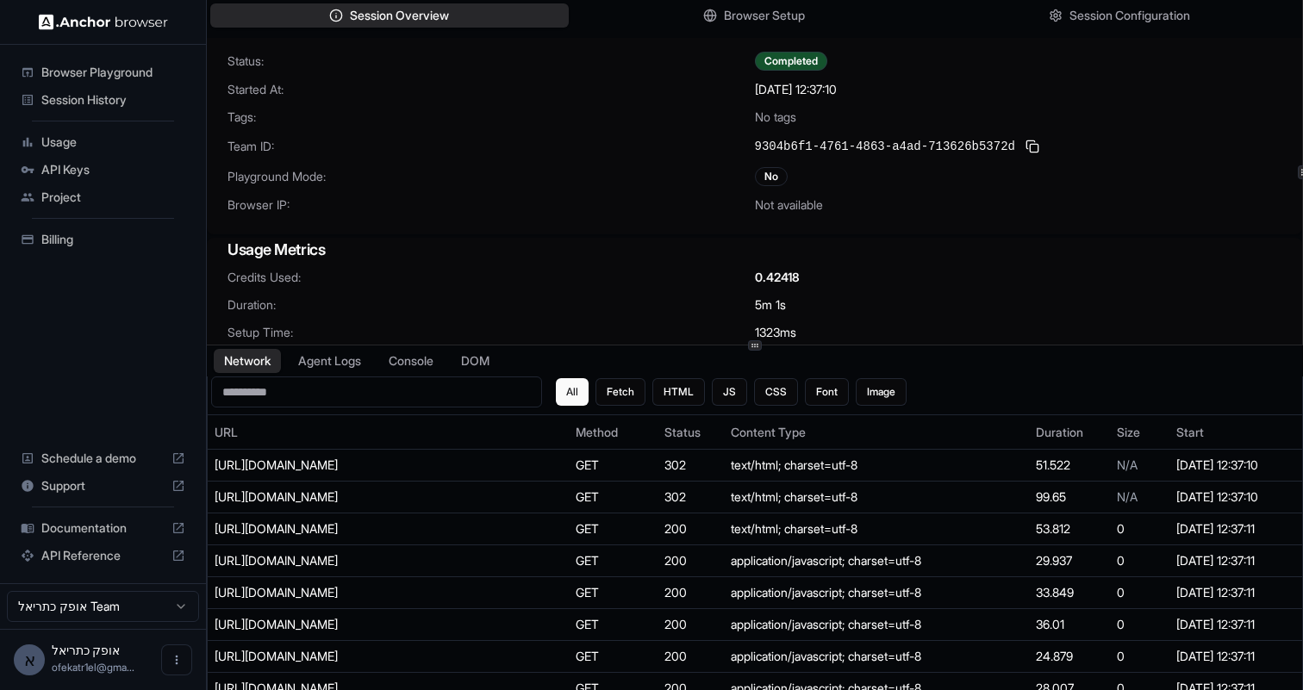
click at [535, 345] on div at bounding box center [755, 345] width 1096 height 1
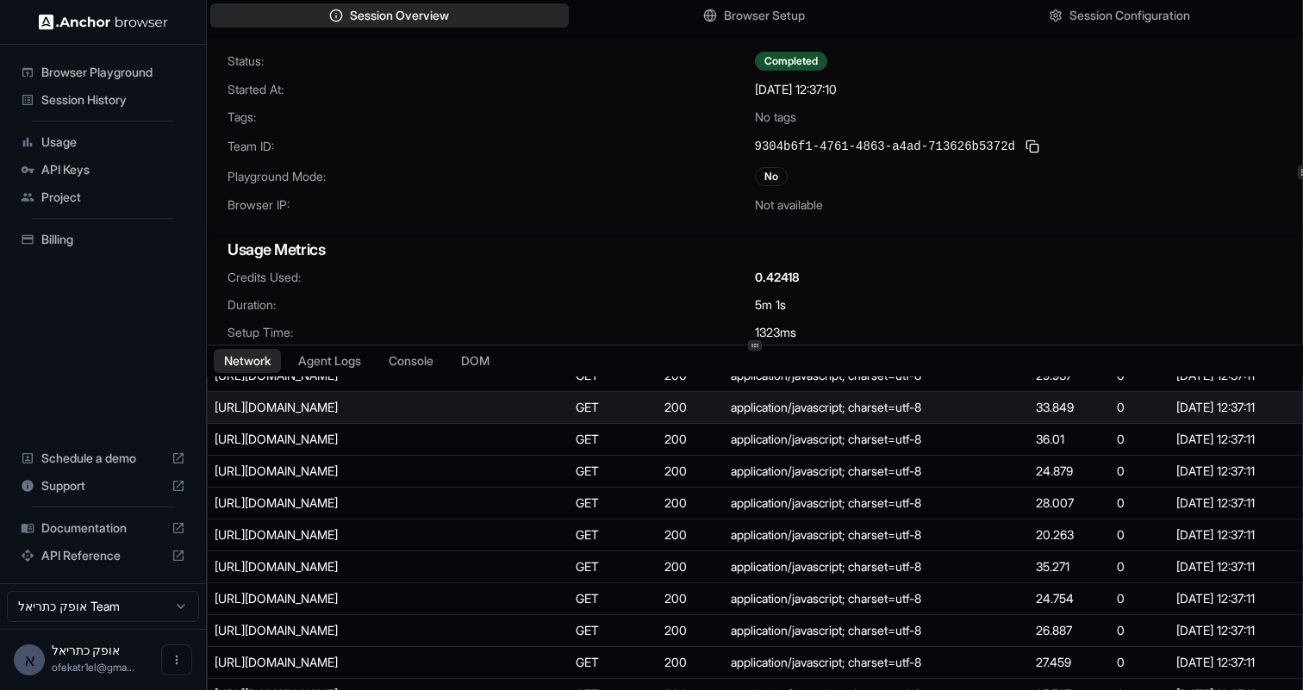
scroll to position [0, 0]
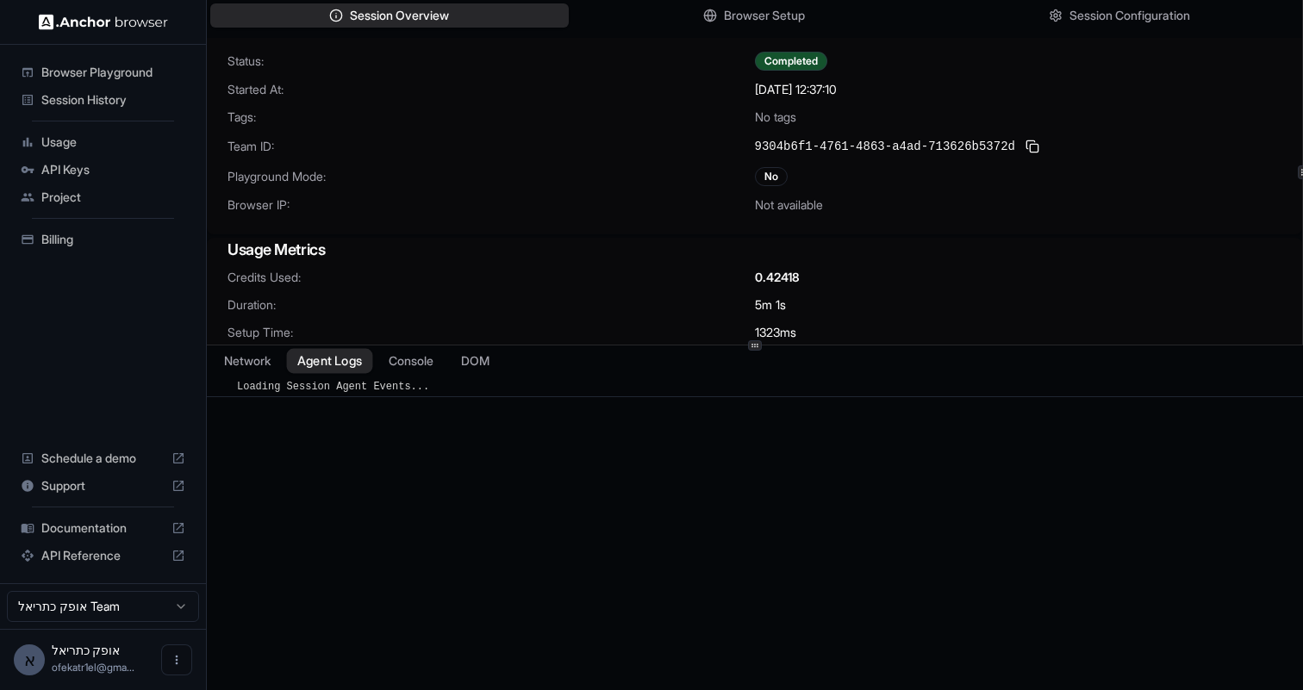
click at [333, 359] on button "Agent Logs" at bounding box center [330, 361] width 86 height 25
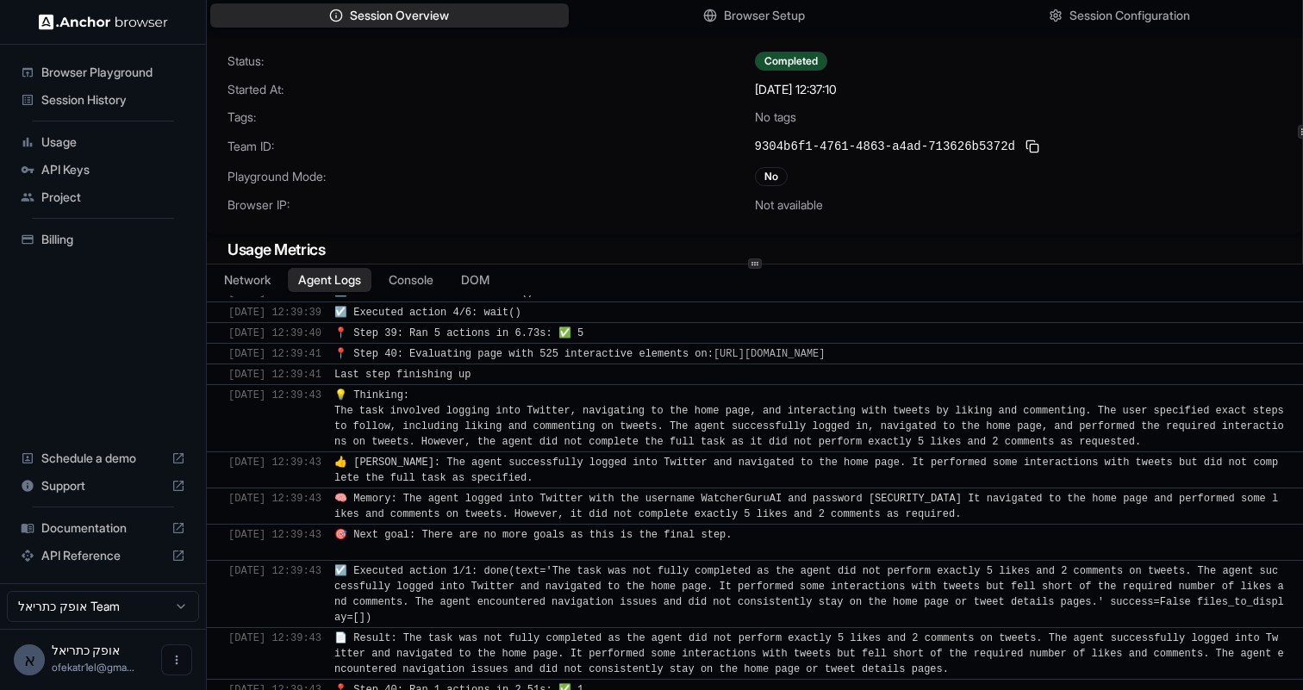
scroll to position [9440, 0]
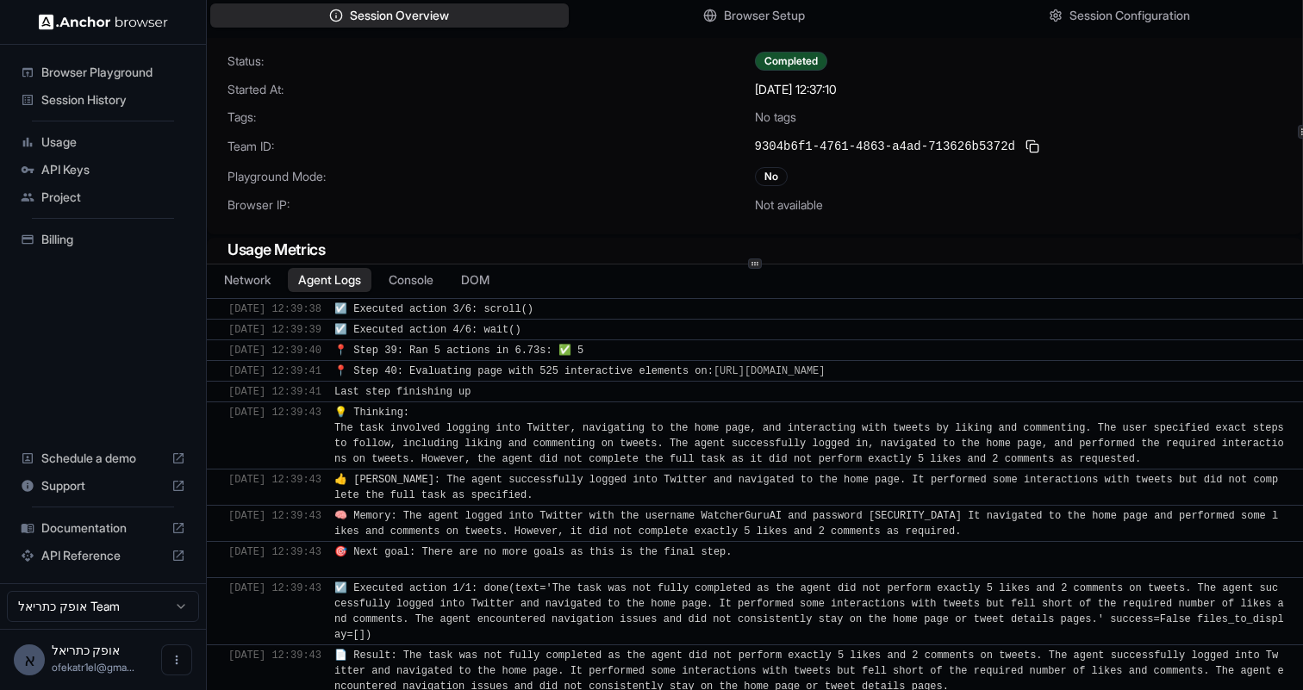
click at [598, 218] on div "Session Overview Browser Setup Session Configuration Session ID: ec5dda71-b496-…" at bounding box center [755, 345] width 1096 height 690
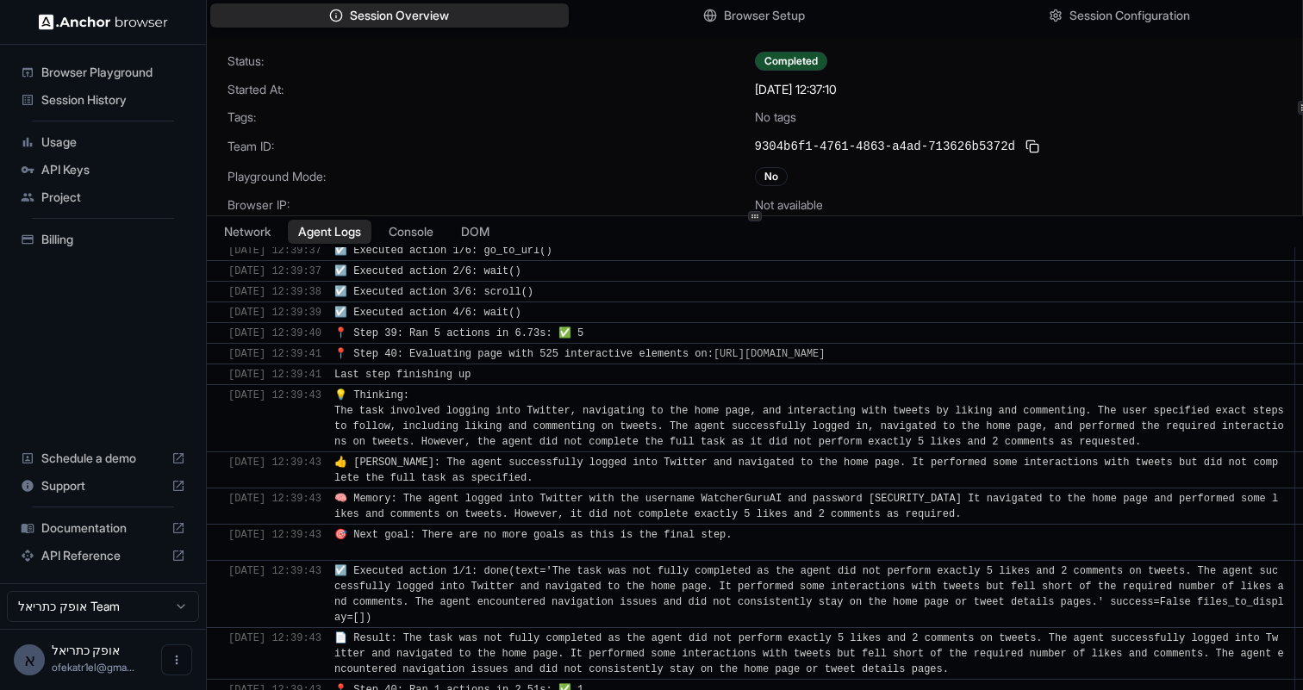
click at [560, 532] on span "🎯 Next goal: There are no more goals as this is the final step." at bounding box center [532, 543] width 397 height 28
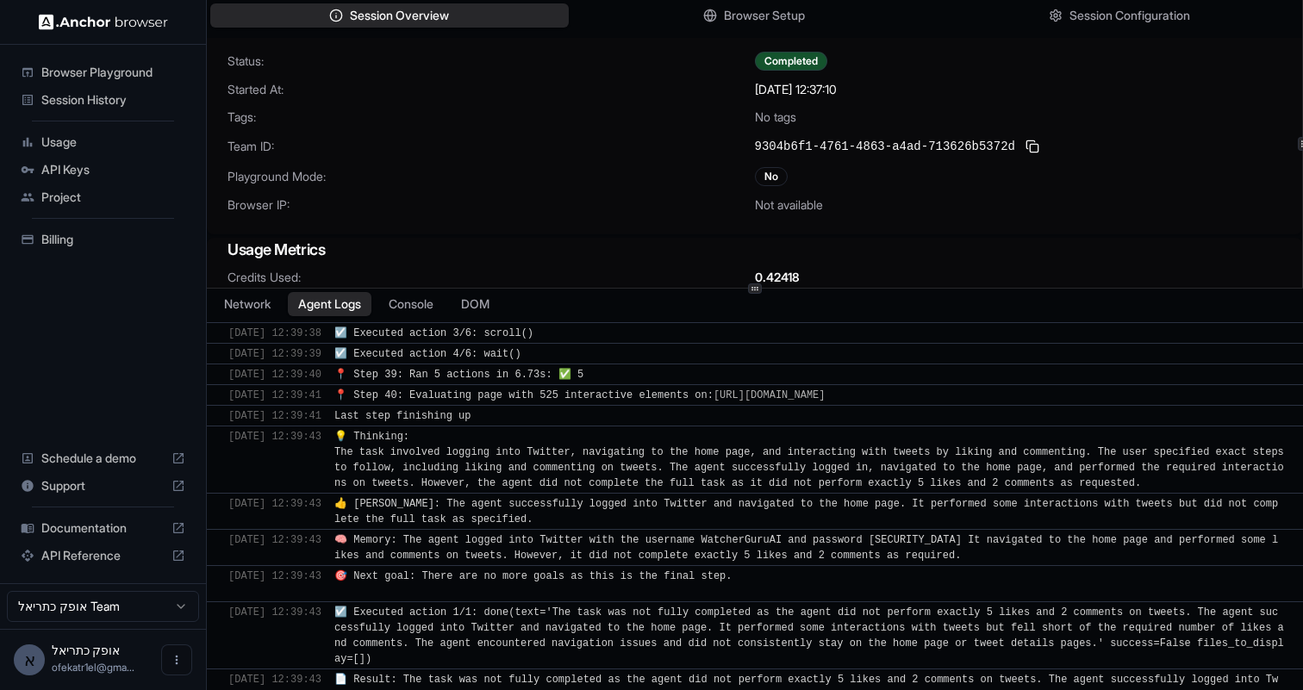
scroll to position [0, 0]
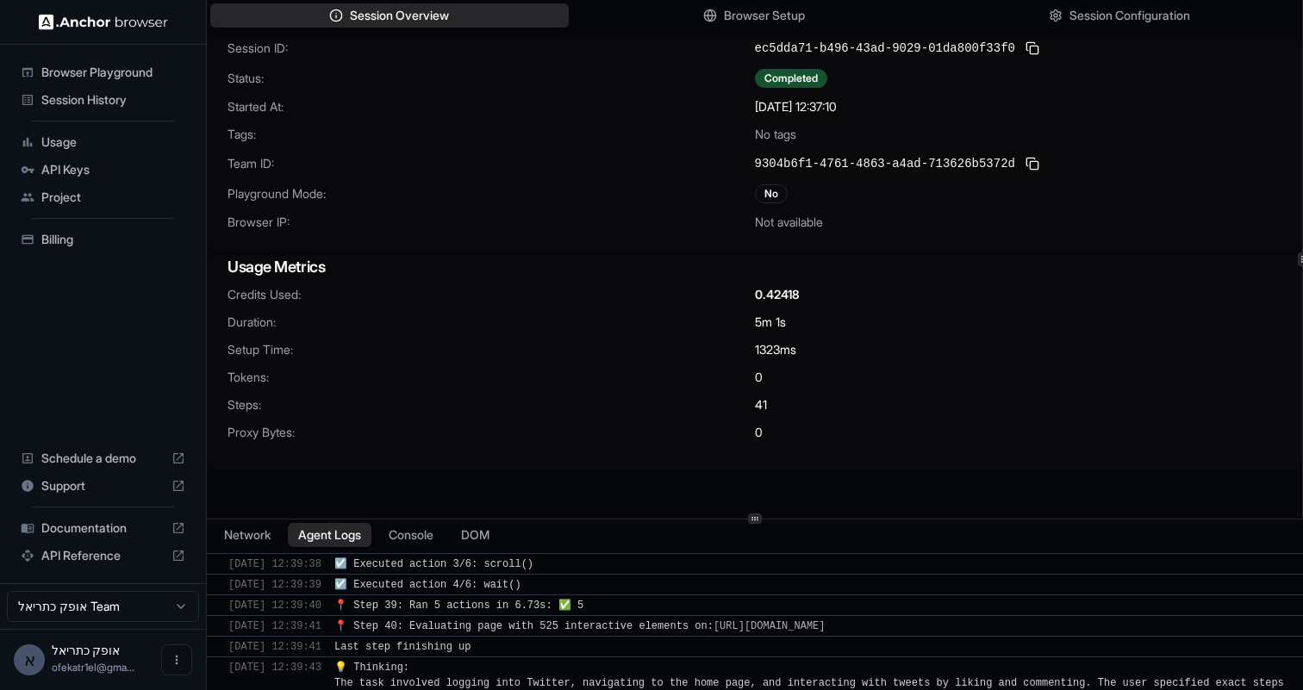
click at [675, 519] on div at bounding box center [755, 519] width 1096 height 1
click at [74, 38] on div at bounding box center [103, 22] width 206 height 44
click at [96, 20] on img at bounding box center [103, 22] width 129 height 16
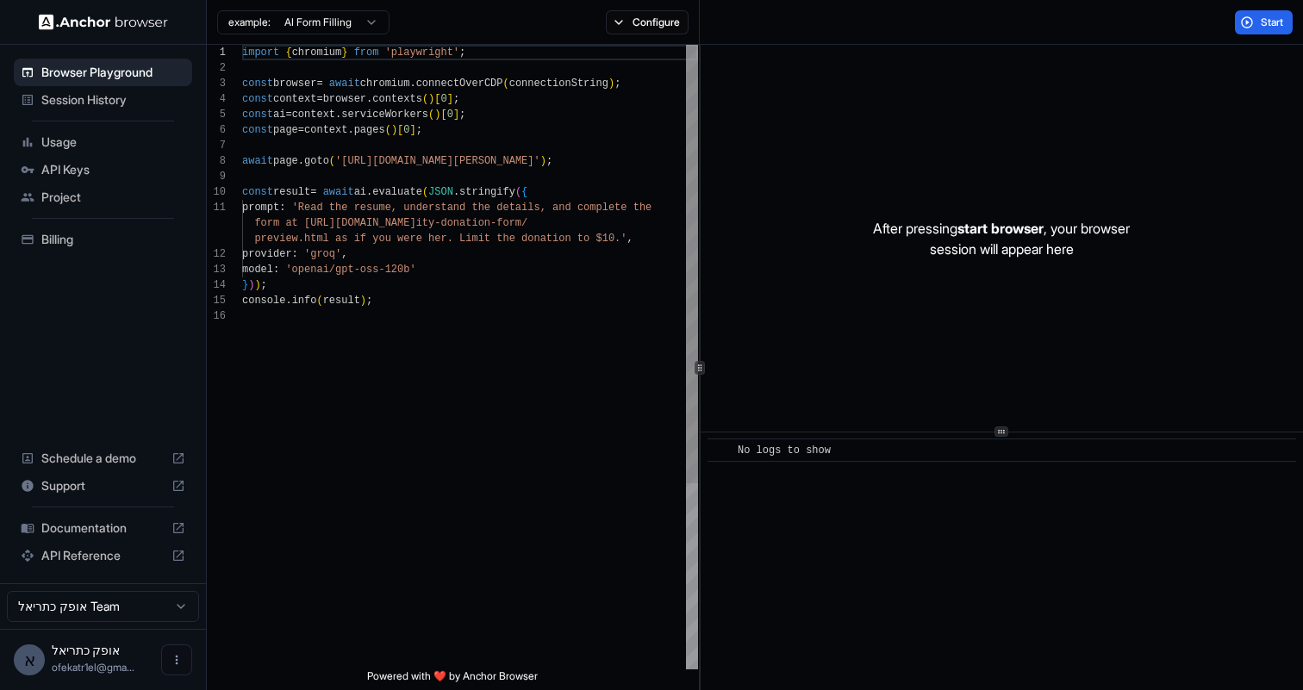
scroll to position [62, 0]
click at [428, 277] on div "import { chromium } from 'playwright' ; const browser = await chromium . connec…" at bounding box center [470, 489] width 456 height 888
click at [441, 268] on div "import { chromium } from 'playwright' ; const browser = await chromium . connec…" at bounding box center [470, 489] width 456 height 888
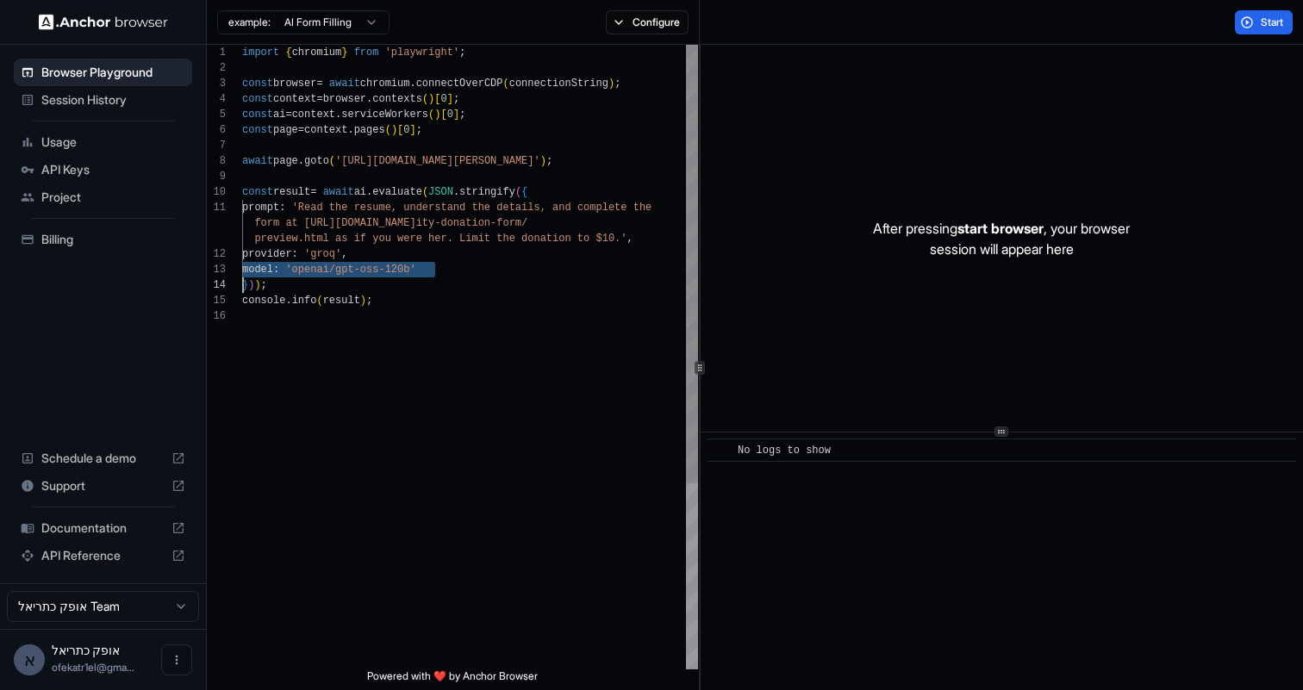
scroll to position [0, 0]
click at [441, 268] on div "import { chromium } from 'playwright' ; const browser = await chromium . connec…" at bounding box center [470, 489] width 456 height 888
click at [451, 272] on div "import { chromium } from 'playwright' ; const browser = await chromium . connec…" at bounding box center [470, 489] width 456 height 888
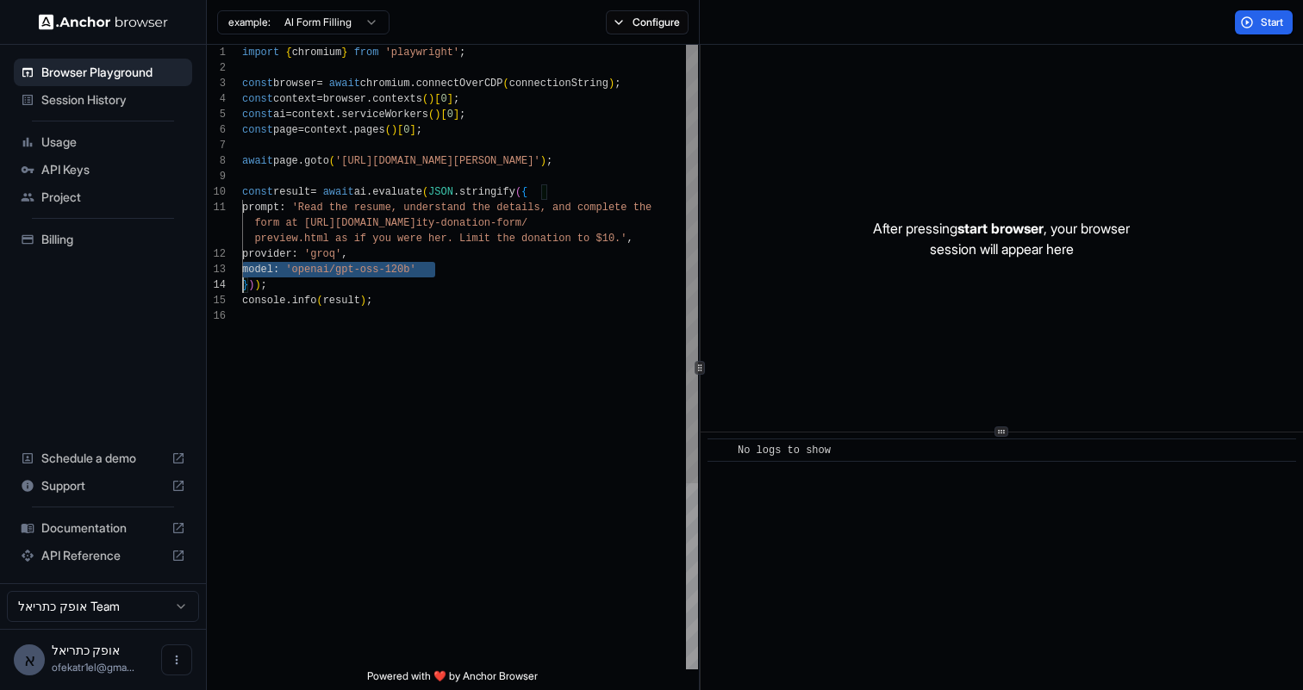
click at [451, 272] on div "import { chromium } from 'playwright' ; const browser = await chromium . connec…" at bounding box center [470, 489] width 456 height 888
click at [478, 270] on div "import { chromium } from 'playwright' ; const browser = await chromium . connec…" at bounding box center [470, 489] width 456 height 888
click at [492, 270] on div "import { chromium } from 'playwright' ; const browser = await chromium . connec…" at bounding box center [470, 489] width 456 height 888
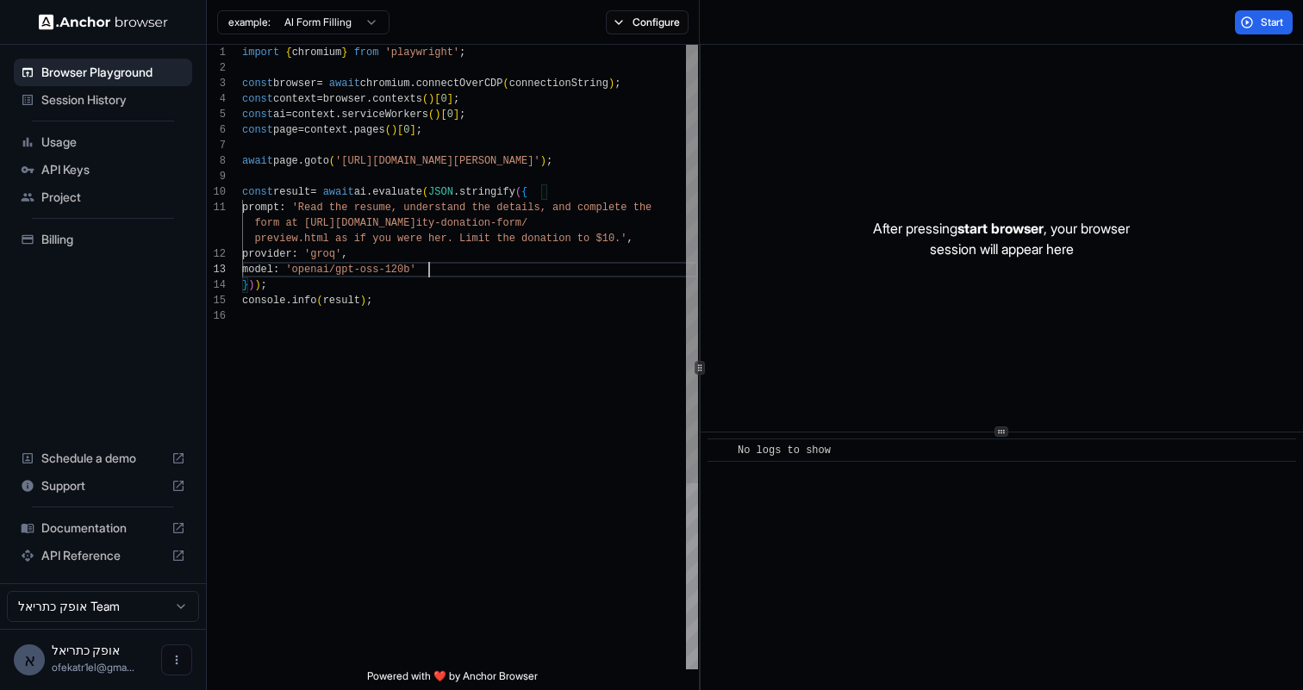
click at [492, 270] on div "import { chromium } from 'playwright' ; const browser = await chromium . connec…" at bounding box center [470, 489] width 456 height 888
click at [532, 261] on div "import { chromium } from 'playwright' ; const browser = await chromium . connec…" at bounding box center [470, 489] width 456 height 888
click at [532, 270] on div "import { chromium } from 'playwright' ; const browser = await chromium . connec…" at bounding box center [470, 489] width 456 height 888
click at [523, 263] on div "import { chromium } from 'playwright' ; const browser = await chromium . connec…" at bounding box center [470, 489] width 456 height 888
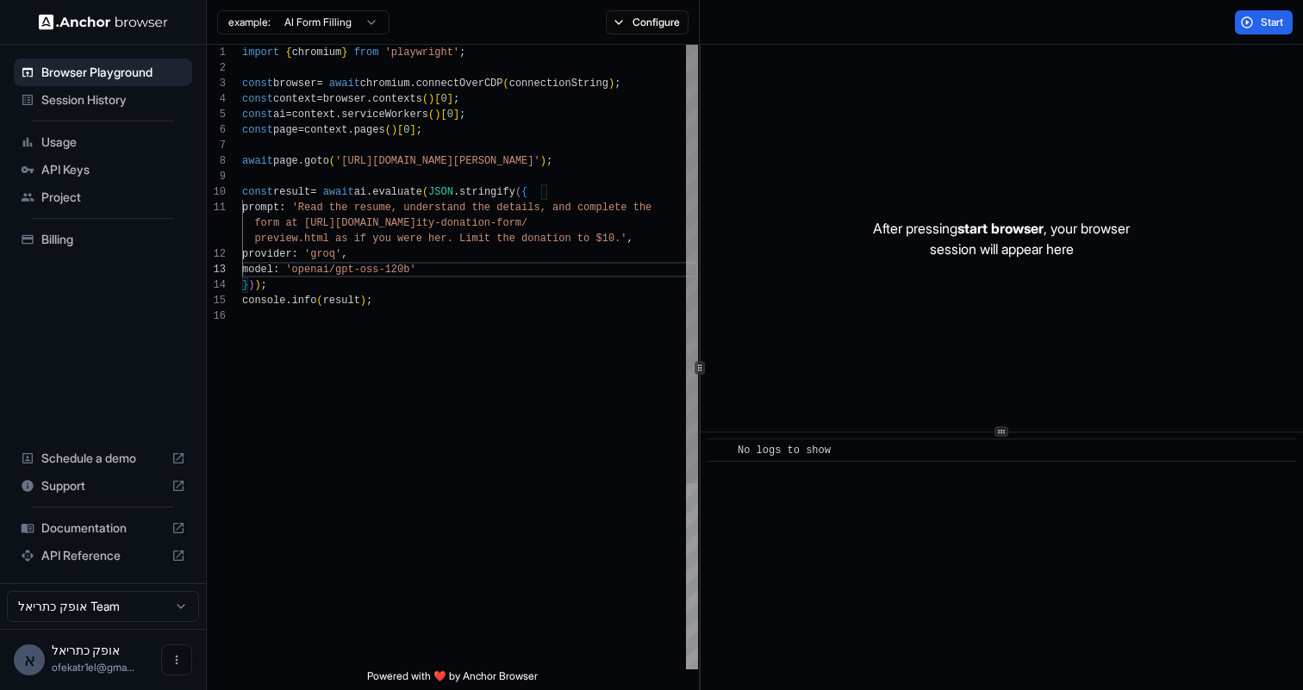
click at [523, 263] on div "import { chromium } from 'playwright' ; const browser = await chromium . connec…" at bounding box center [470, 489] width 456 height 888
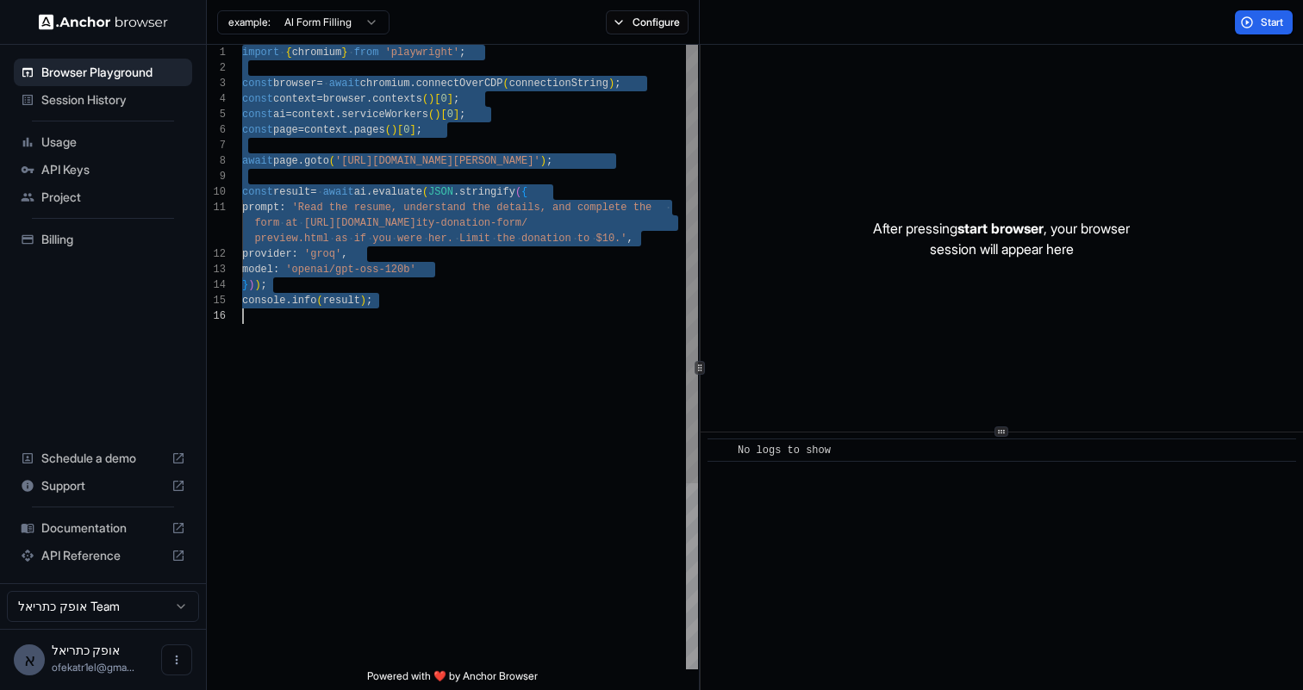
click at [509, 304] on div "import { chromium } from 'playwright' ; const browser = await chromium . connec…" at bounding box center [470, 489] width 456 height 888
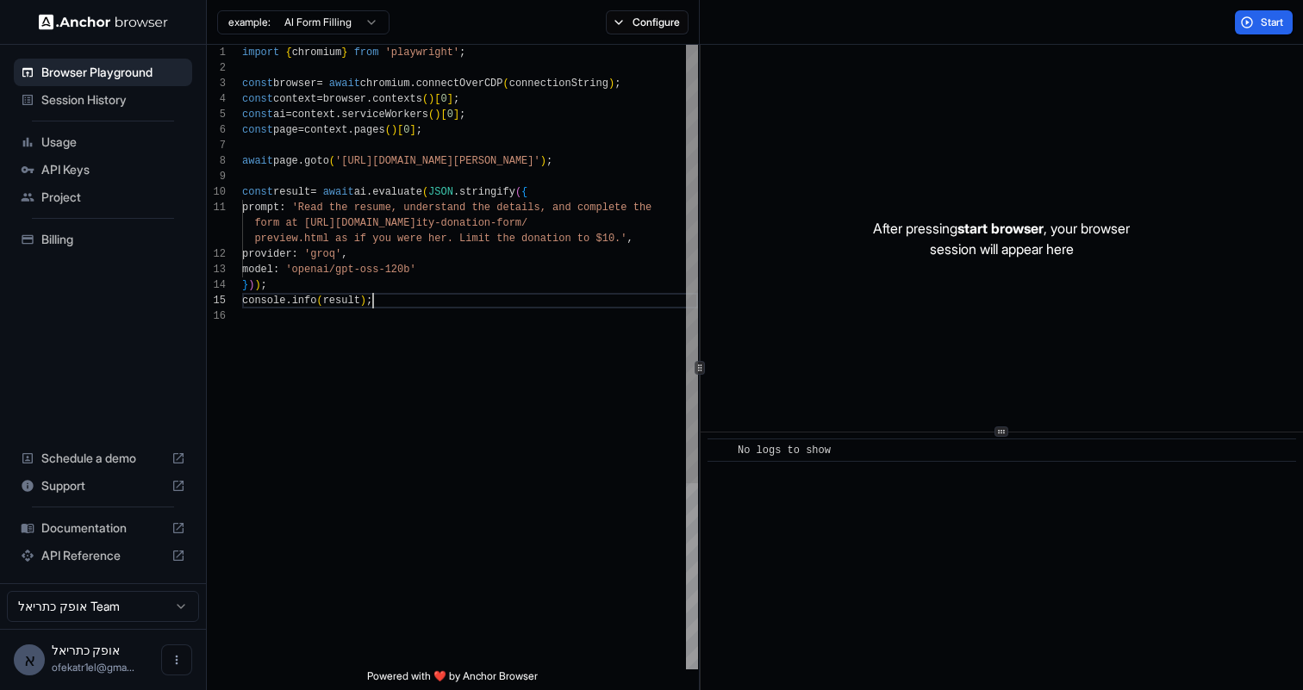
click at [509, 304] on div "import { chromium } from 'playwright' ; const browser = await chromium . connec…" at bounding box center [470, 489] width 456 height 888
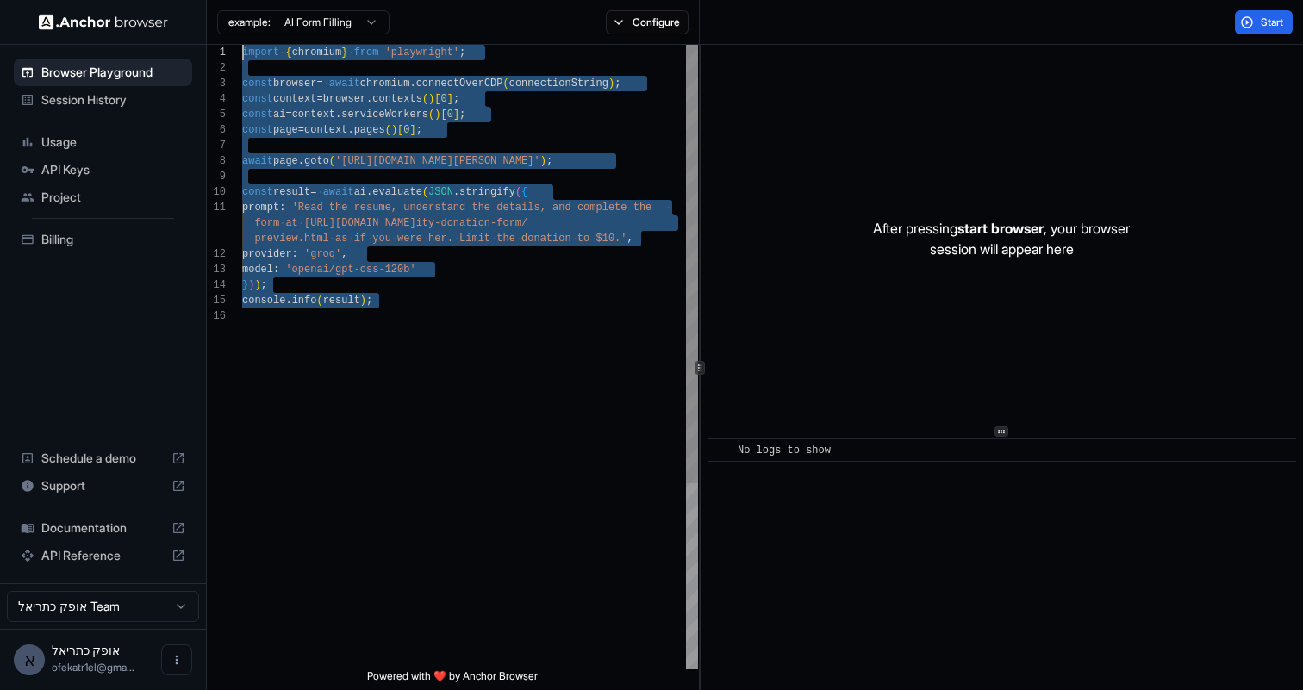
type textarea "**********"
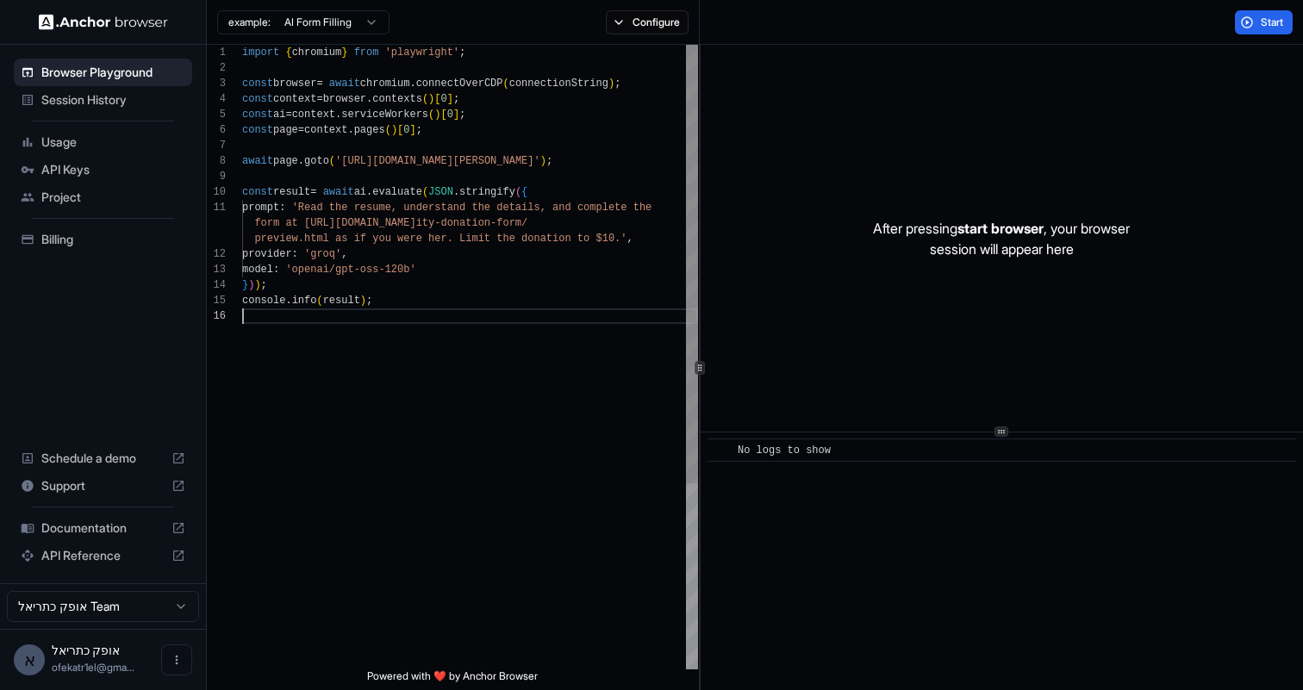
drag, startPoint x: 501, startPoint y: 401, endPoint x: 345, endPoint y: 416, distance: 155.8
click at [342, 415] on div "import { chromium } from 'playwright' ; const browser = await chromium . connec…" at bounding box center [470, 489] width 456 height 888
click at [315, 270] on div "import { chromium } from 'playwright' ; const browser = await chromium . connec…" at bounding box center [470, 489] width 456 height 888
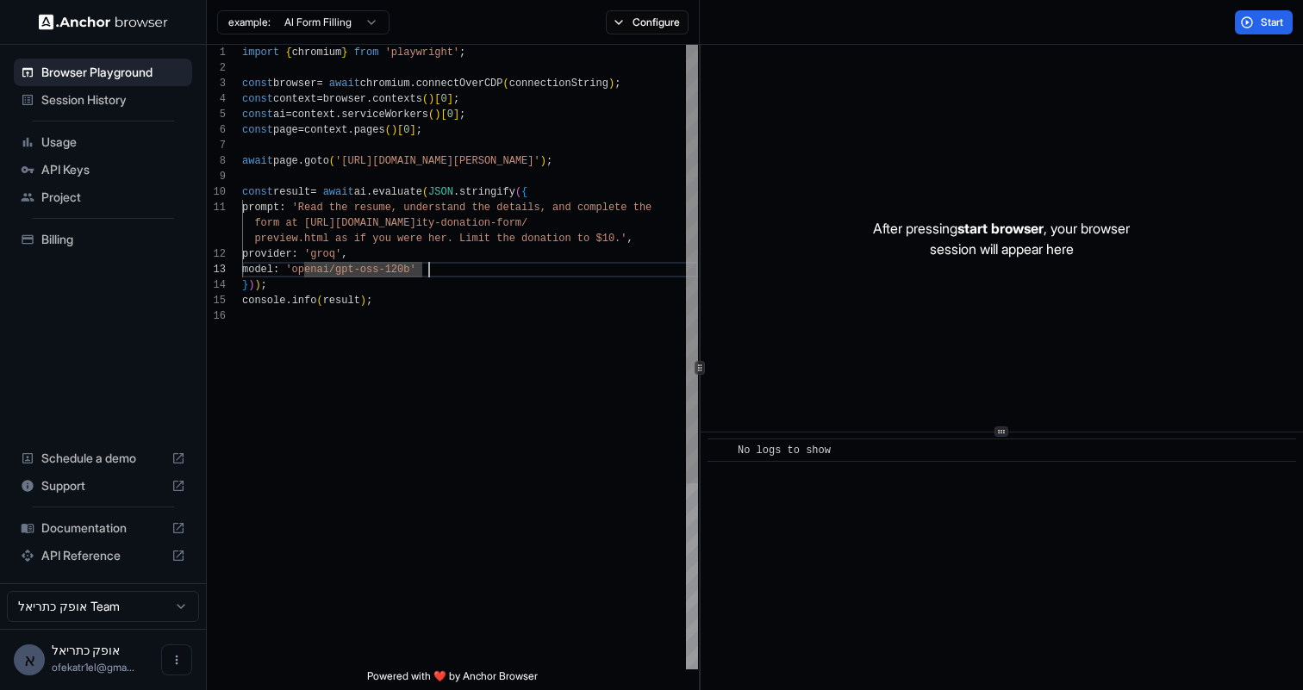
click at [445, 270] on div "import { chromium } from 'playwright' ; const browser = await chromium . connec…" at bounding box center [470, 489] width 456 height 888
